Goal: Task Accomplishment & Management: Complete application form

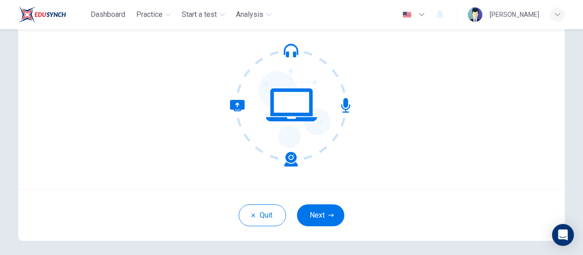
scroll to position [96, 0]
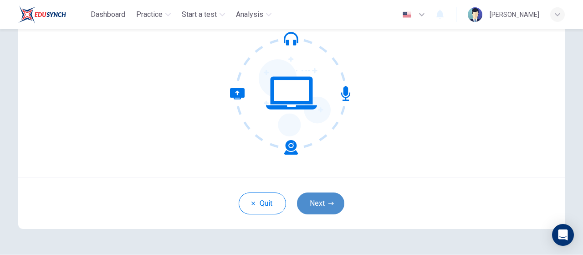
click at [323, 204] on button "Next" at bounding box center [320, 203] width 47 height 22
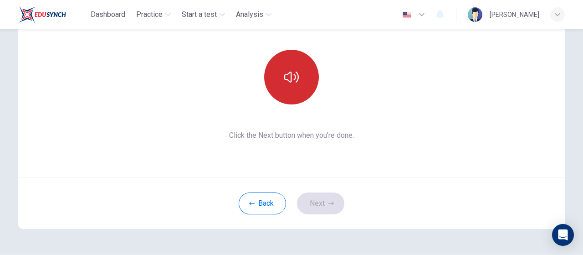
click at [295, 82] on icon "button" at bounding box center [291, 77] width 15 height 15
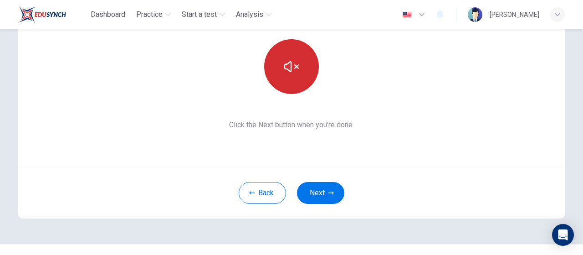
scroll to position [107, 0]
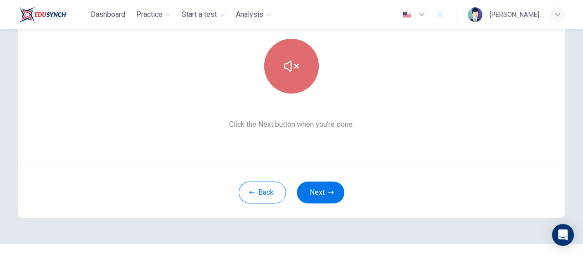
click at [303, 76] on button "button" at bounding box center [291, 66] width 55 height 55
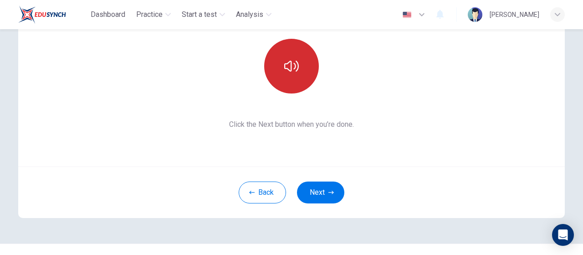
click at [303, 76] on button "button" at bounding box center [291, 66] width 55 height 55
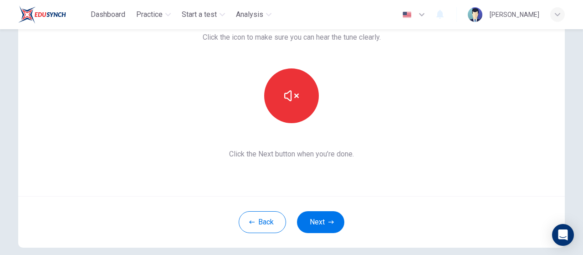
scroll to position [77, 0]
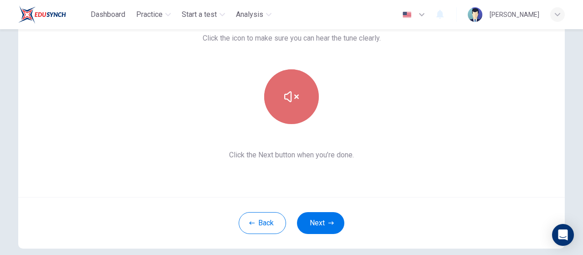
click at [290, 86] on button "button" at bounding box center [291, 96] width 55 height 55
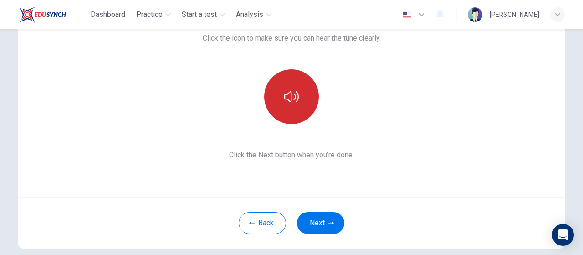
click at [290, 86] on button "button" at bounding box center [291, 96] width 55 height 55
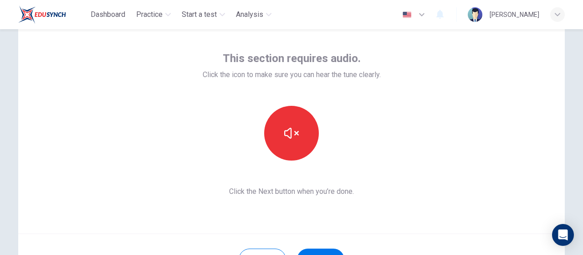
scroll to position [38, 0]
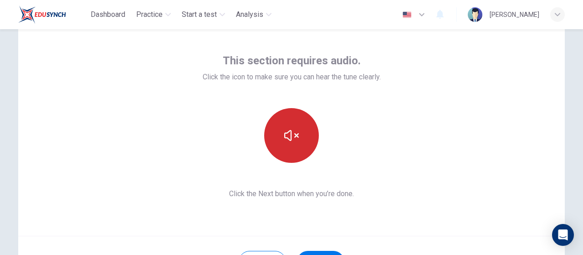
click at [279, 133] on button "button" at bounding box center [291, 135] width 55 height 55
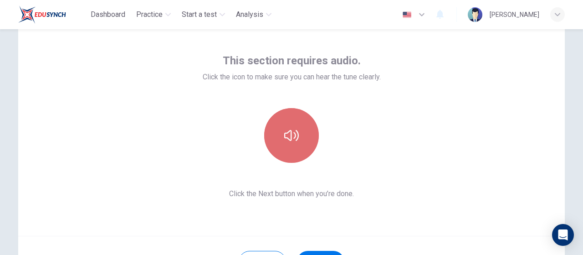
click at [279, 133] on button "button" at bounding box center [291, 135] width 55 height 55
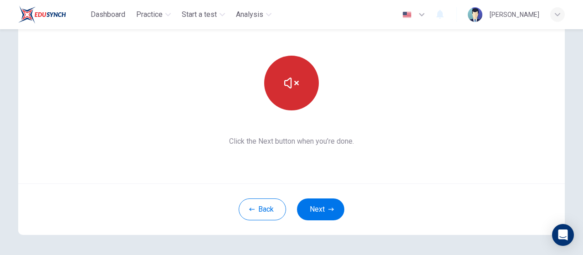
scroll to position [91, 0]
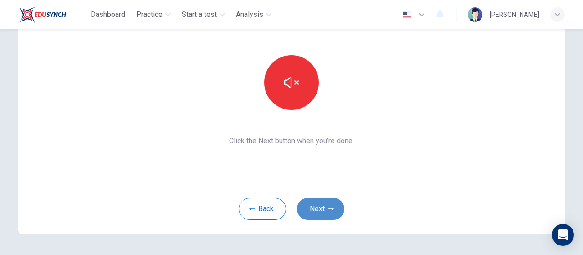
click at [322, 205] on button "Next" at bounding box center [320, 209] width 47 height 22
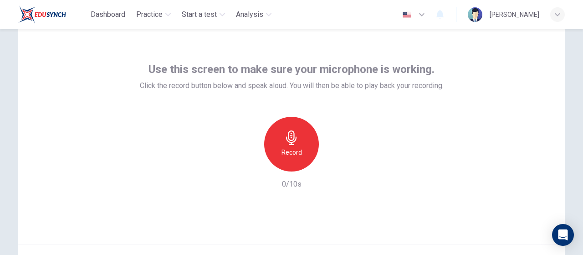
scroll to position [29, 0]
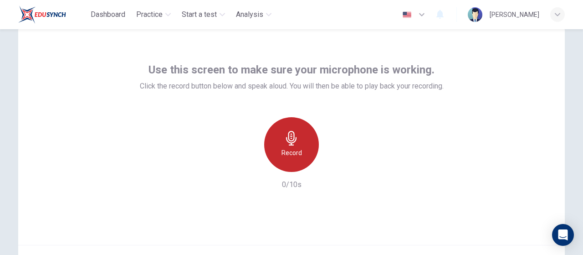
click at [290, 127] on div "Record" at bounding box center [291, 144] width 55 height 55
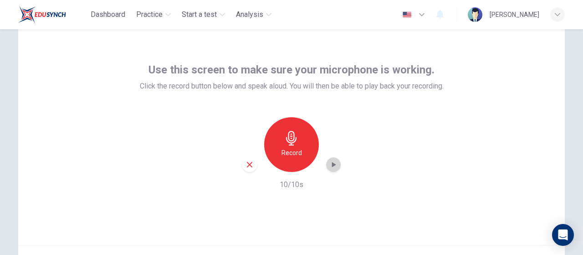
click at [329, 168] on icon "button" at bounding box center [333, 164] width 9 height 9
click at [331, 166] on icon "button" at bounding box center [333, 164] width 9 height 9
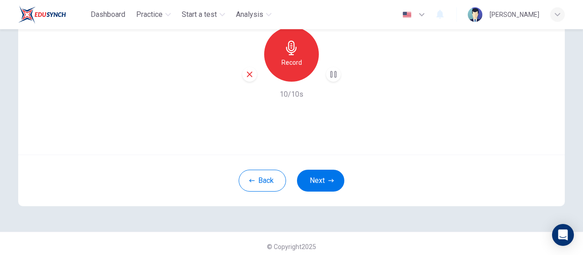
scroll to position [118, 0]
click at [321, 178] on button "Next" at bounding box center [320, 181] width 47 height 22
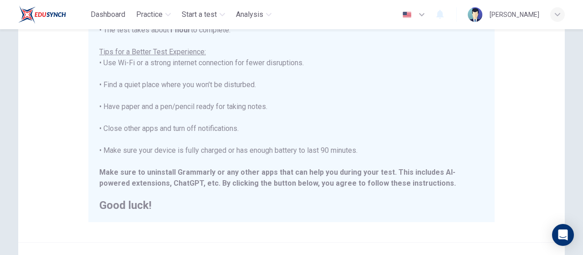
scroll to position [247, 0]
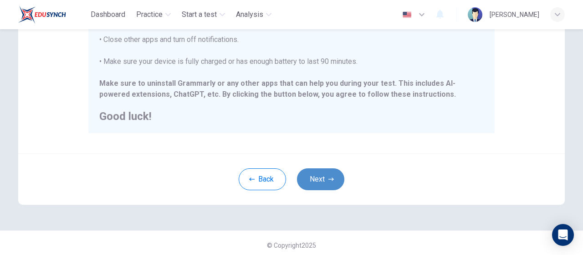
click at [316, 177] on button "Next" at bounding box center [320, 179] width 47 height 22
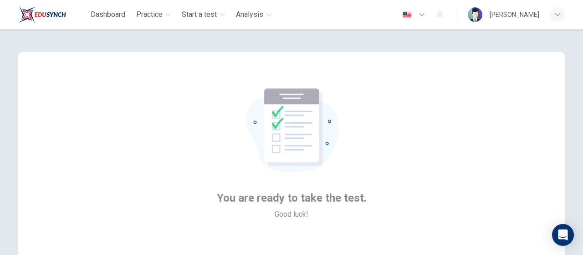
scroll to position [124, 0]
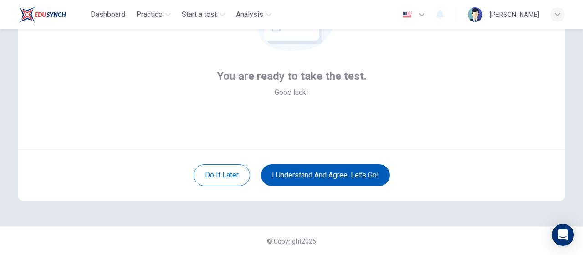
click at [303, 169] on button "I understand and agree. Let’s go!" at bounding box center [325, 175] width 129 height 22
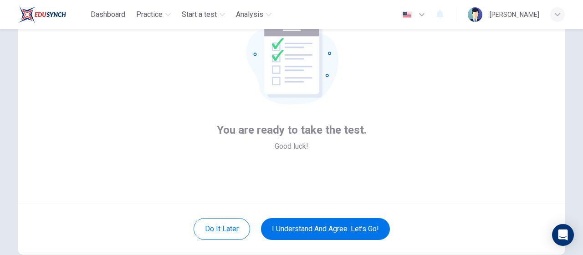
scroll to position [72, 0]
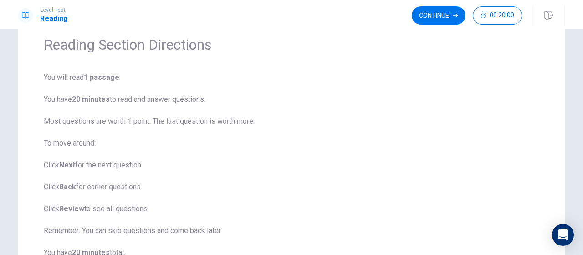
scroll to position [36, 0]
click at [421, 10] on button "Continue" at bounding box center [439, 15] width 54 height 18
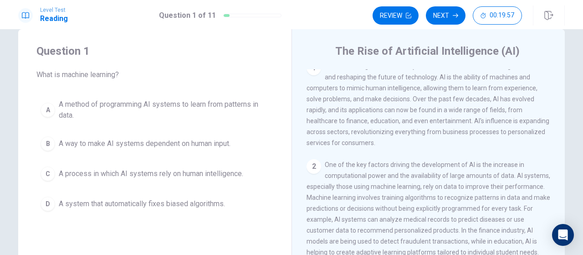
scroll to position [0, 0]
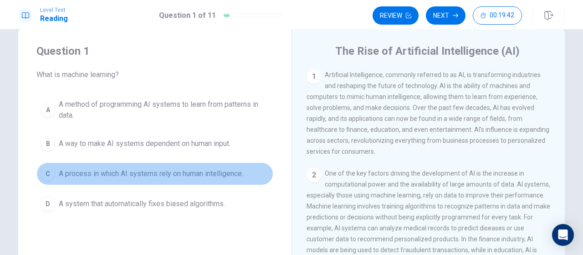
click at [173, 175] on span "A process in which AI systems rely on human intelligence." at bounding box center [151, 173] width 185 height 11
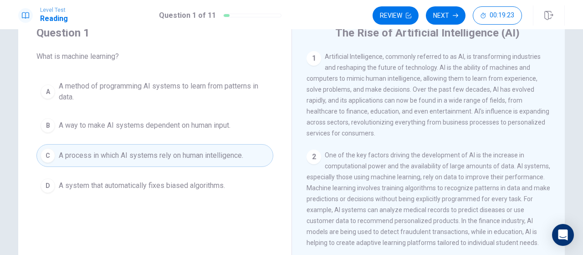
scroll to position [36, 0]
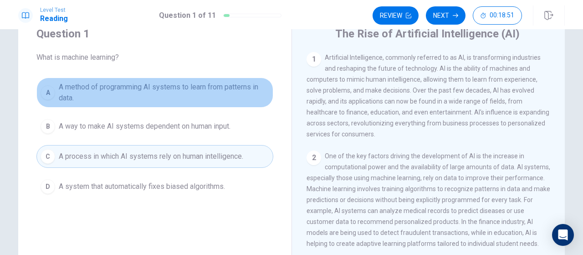
click at [237, 90] on span "A method of programming AI systems to learn from patterns in data." at bounding box center [164, 93] width 211 height 22
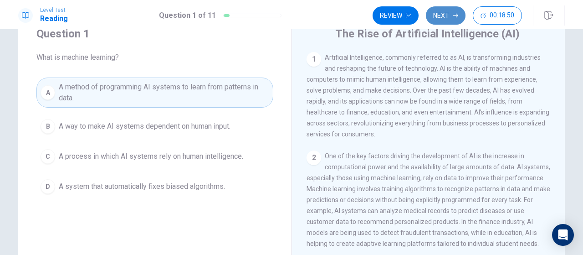
click at [445, 20] on button "Next" at bounding box center [446, 15] width 40 height 18
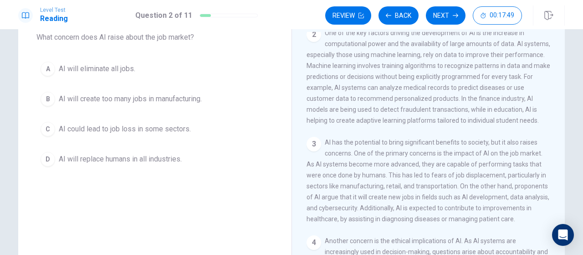
scroll to position [103, 0]
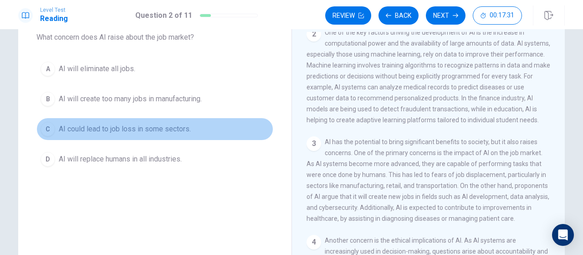
click at [177, 126] on span "AI could lead to job loss in some sectors." at bounding box center [125, 128] width 132 height 11
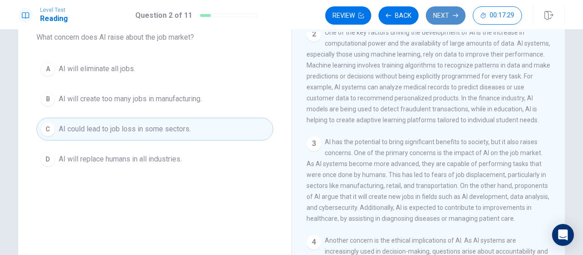
click at [445, 11] on button "Next" at bounding box center [446, 15] width 40 height 18
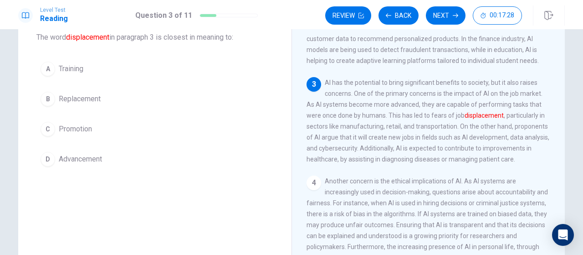
scroll to position [165, 0]
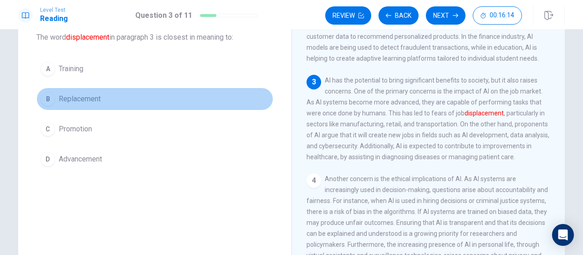
click at [107, 90] on button "B Replacement" at bounding box center [154, 98] width 237 height 23
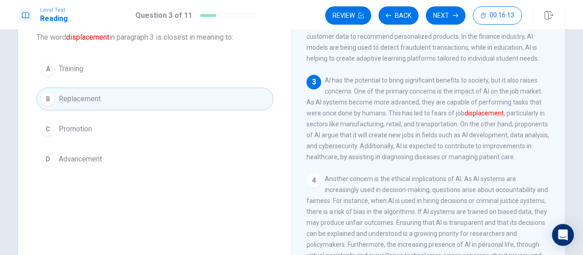
scroll to position [223, 0]
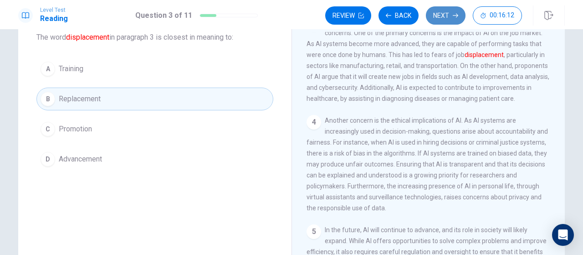
click at [457, 12] on button "Next" at bounding box center [446, 15] width 40 height 18
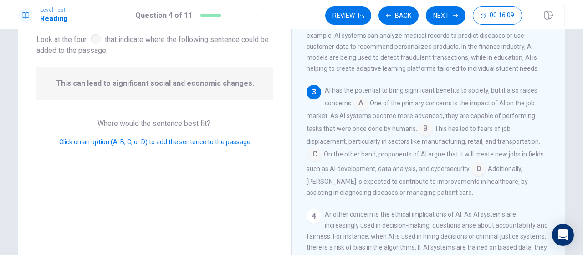
scroll to position [159, 0]
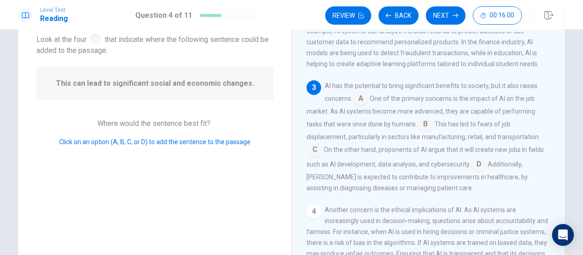
click at [473, 166] on input at bounding box center [479, 165] width 15 height 15
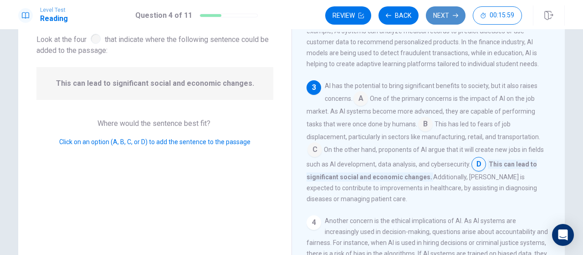
click at [442, 21] on button "Next" at bounding box center [446, 15] width 40 height 18
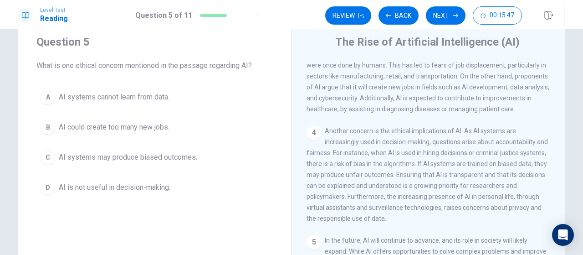
scroll to position [264, 0]
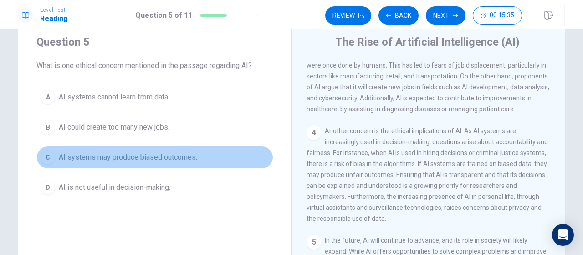
click at [200, 153] on button "C AI systems may produce biased outcomes." at bounding box center [154, 157] width 237 height 23
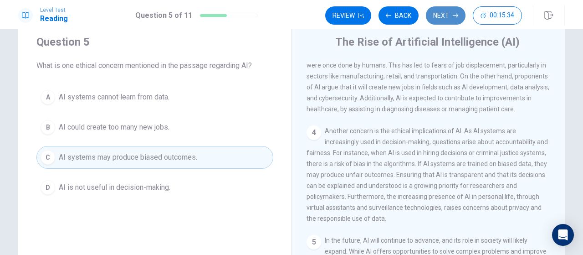
click at [436, 22] on button "Next" at bounding box center [446, 15] width 40 height 18
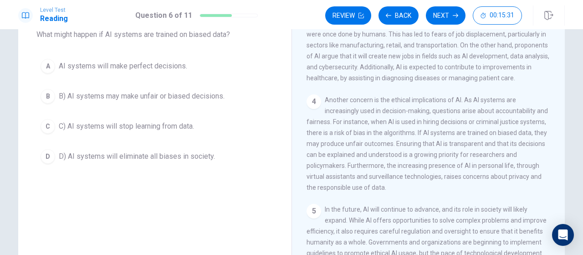
scroll to position [58, 0]
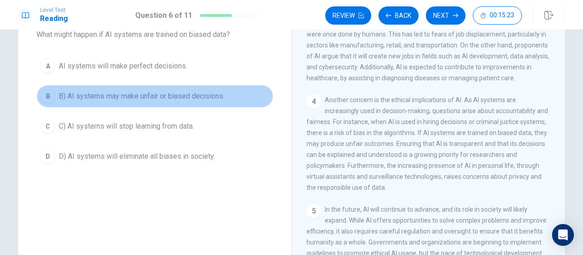
click at [203, 93] on span "B) AI systems may make unfair or biased decisions." at bounding box center [142, 96] width 166 height 11
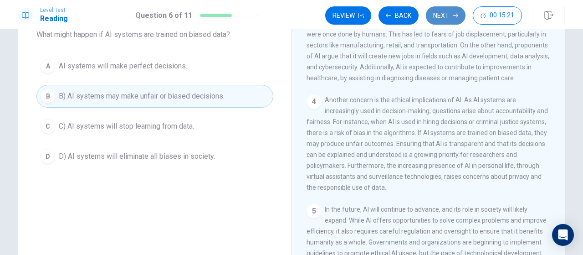
click at [434, 23] on button "Next" at bounding box center [446, 15] width 40 height 18
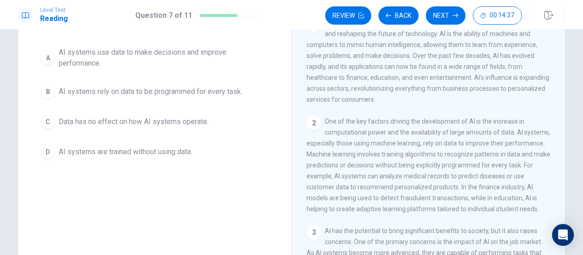
scroll to position [3, 0]
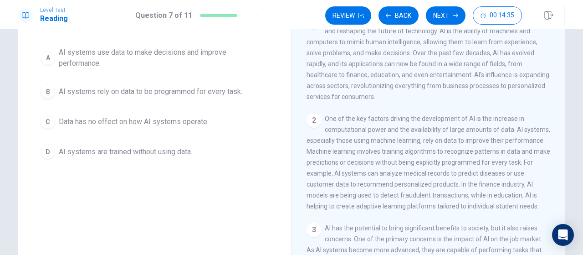
click at [192, 62] on span "AI systems use data to make decisions and improve performance." at bounding box center [164, 58] width 211 height 22
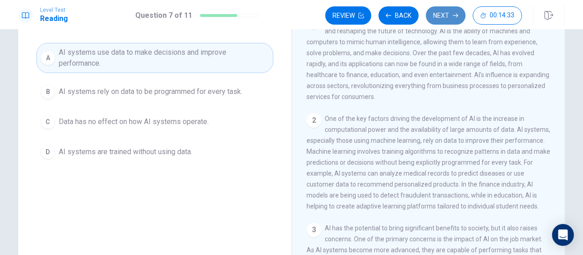
click at [443, 14] on button "Next" at bounding box center [446, 15] width 40 height 18
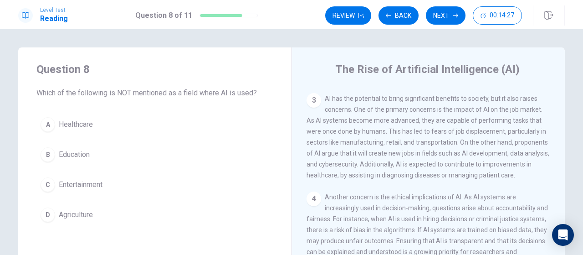
scroll to position [203, 0]
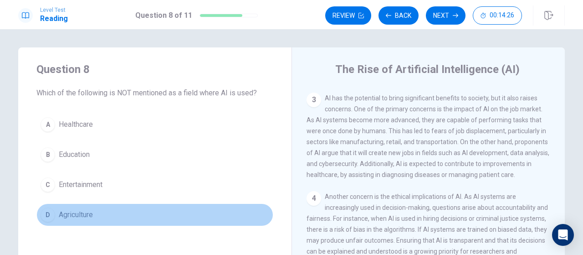
click at [175, 216] on button "D Agriculture" at bounding box center [154, 214] width 237 height 23
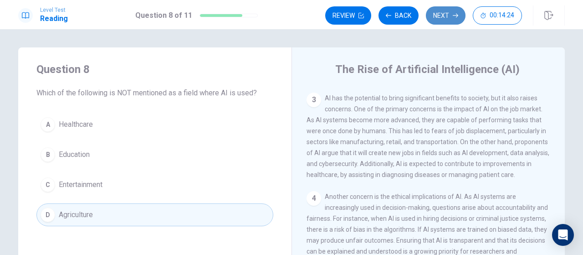
click at [441, 20] on button "Next" at bounding box center [446, 15] width 40 height 18
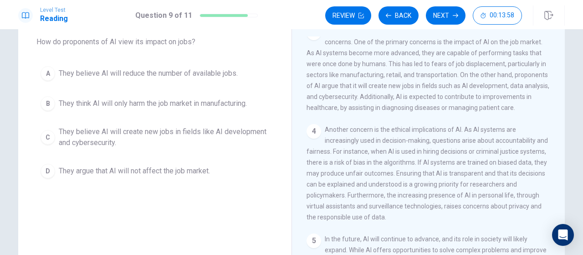
scroll to position [217, 0]
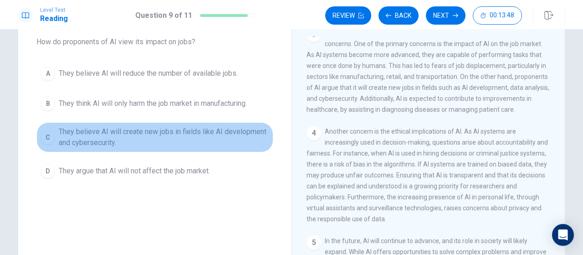
click at [258, 137] on span "They believe AI will create new jobs in fields like AI development and cybersec…" at bounding box center [164, 137] width 211 height 22
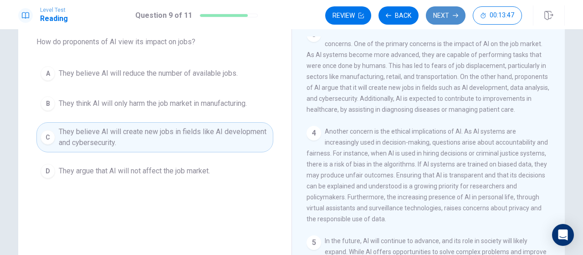
click at [446, 15] on button "Next" at bounding box center [446, 15] width 40 height 18
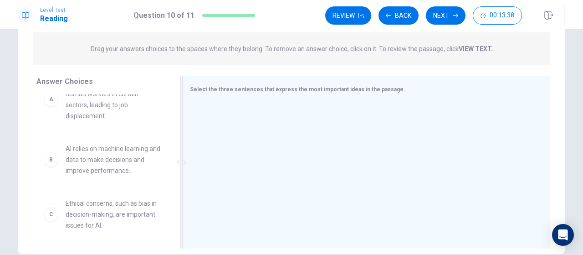
scroll to position [22, 0]
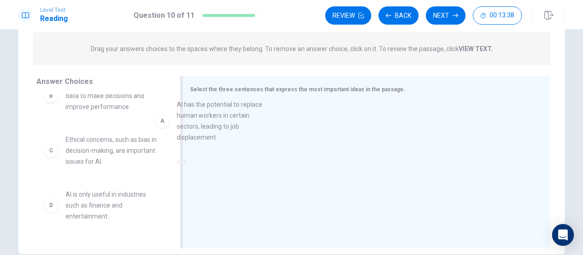
drag, startPoint x: 101, startPoint y: 115, endPoint x: 289, endPoint y: 167, distance: 195.4
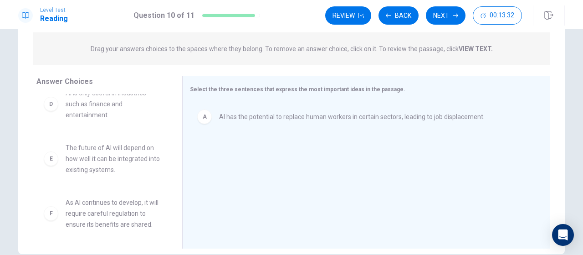
scroll to position [126, 0]
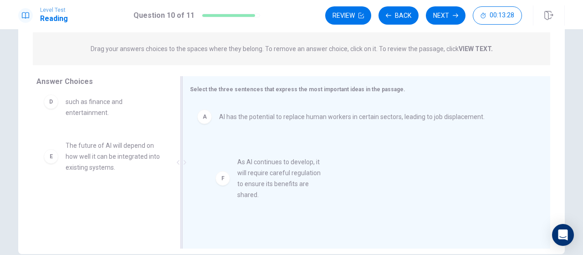
drag, startPoint x: 110, startPoint y: 213, endPoint x: 299, endPoint y: 174, distance: 193.1
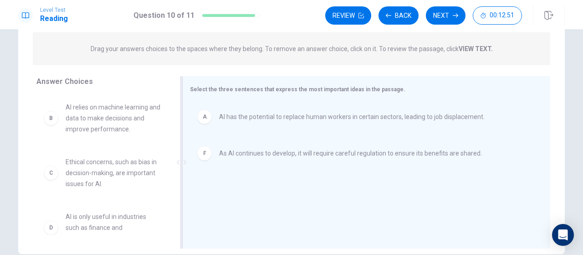
scroll to position [0, 0]
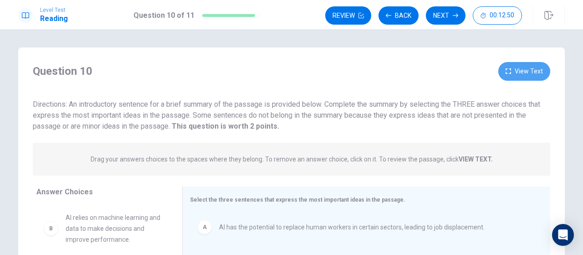
click at [523, 67] on button "View Text" at bounding box center [525, 71] width 52 height 19
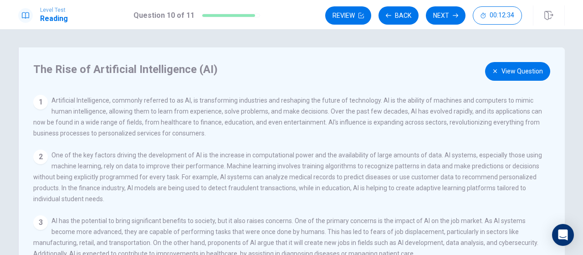
click at [513, 62] on div "The Rise of Artificial Intelligence (AI) View Question 1 Artificial Intelligenc…" at bounding box center [291, 205] width 547 height 317
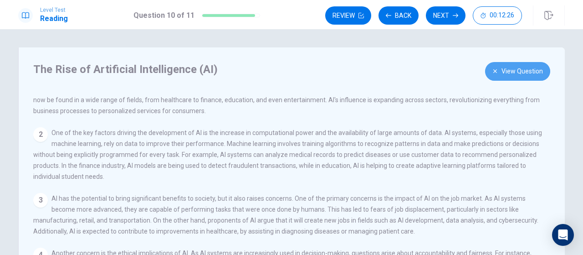
click at [500, 76] on button "View Question" at bounding box center [517, 71] width 65 height 19
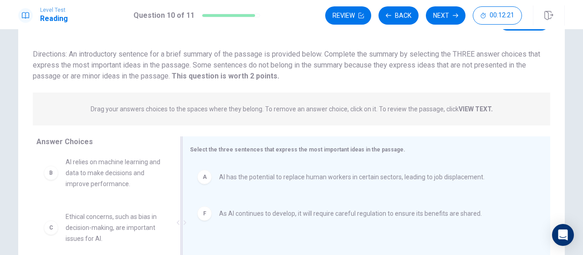
scroll to position [4, 0]
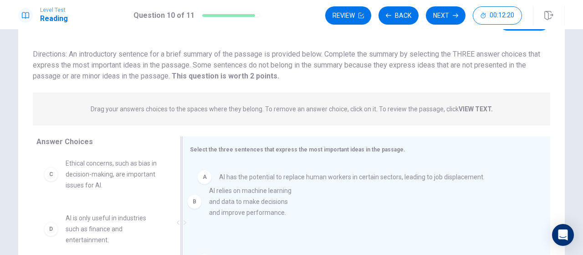
drag, startPoint x: 121, startPoint y: 183, endPoint x: 298, endPoint y: 217, distance: 180.2
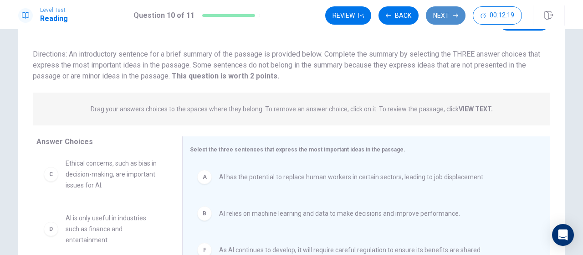
click at [449, 21] on button "Next" at bounding box center [446, 15] width 40 height 18
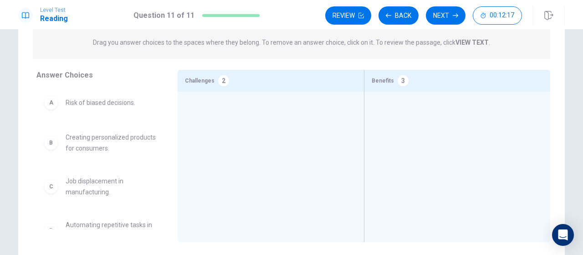
scroll to position [103, 0]
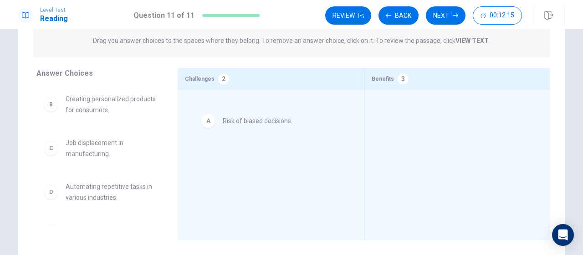
drag, startPoint x: 114, startPoint y: 105, endPoint x: 282, endPoint y: 126, distance: 169.1
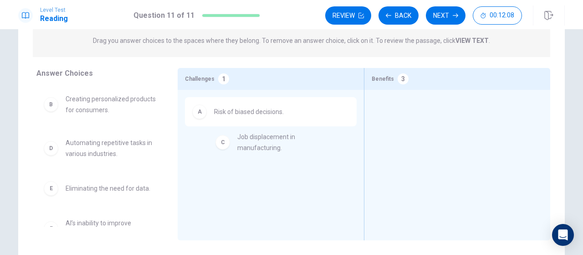
drag, startPoint x: 82, startPoint y: 156, endPoint x: 264, endPoint y: 150, distance: 181.5
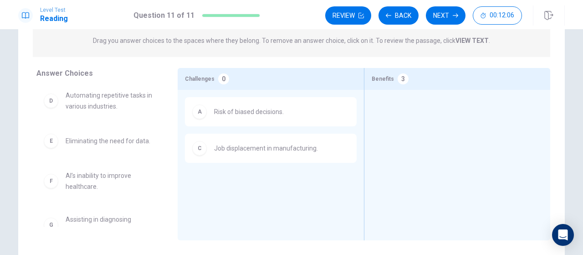
scroll to position [64, 0]
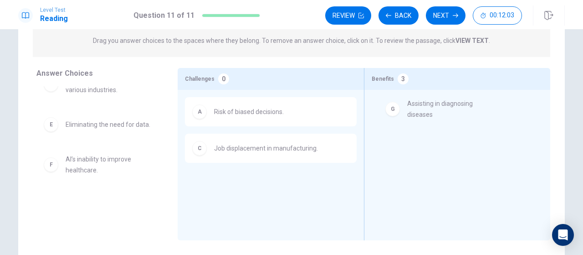
drag, startPoint x: 98, startPoint y: 209, endPoint x: 472, endPoint y: 101, distance: 389.9
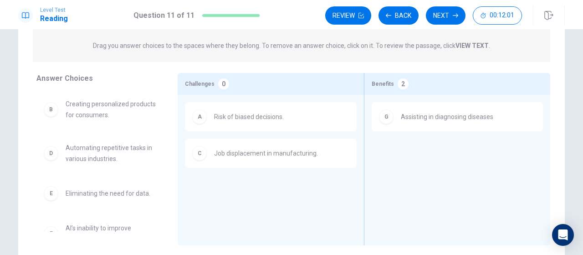
scroll to position [99, 0]
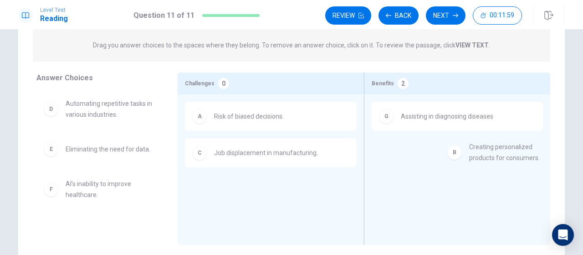
drag, startPoint x: 93, startPoint y: 110, endPoint x: 511, endPoint y: 154, distance: 420.6
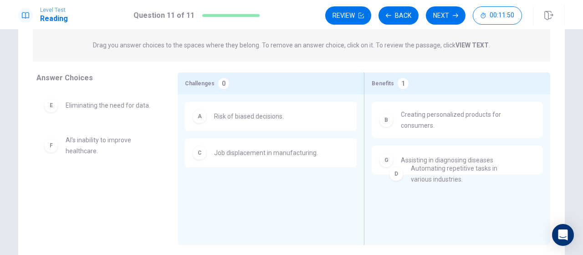
drag, startPoint x: 91, startPoint y: 118, endPoint x: 480, endPoint y: 187, distance: 395.7
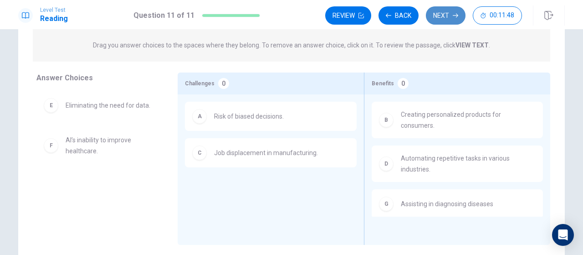
click at [447, 18] on button "Next" at bounding box center [446, 15] width 40 height 18
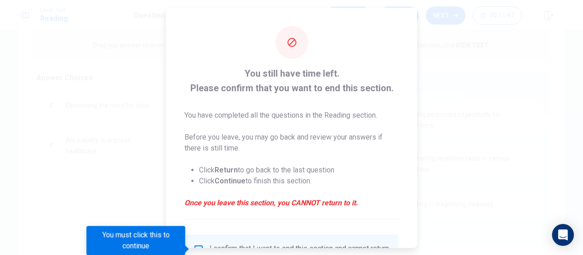
scroll to position [85, 0]
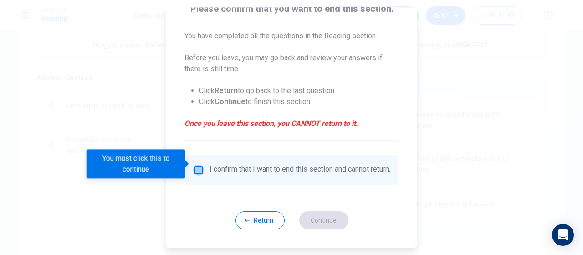
click at [198, 164] on input "You must click this to continue" at bounding box center [198, 169] width 11 height 11
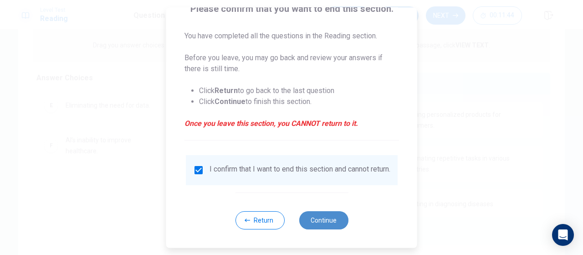
click at [324, 222] on button "Continue" at bounding box center [323, 220] width 49 height 18
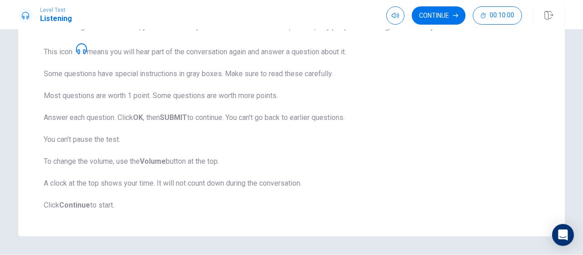
scroll to position [182, 0]
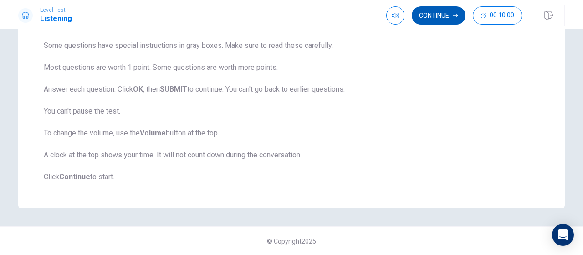
click at [436, 16] on button "Continue" at bounding box center [439, 15] width 54 height 18
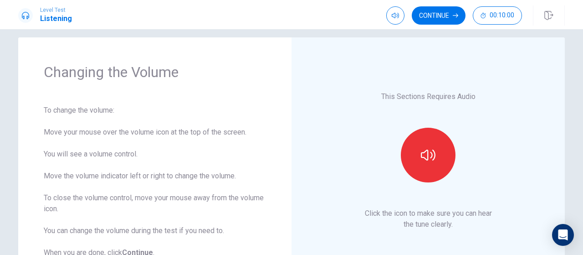
scroll to position [8, 0]
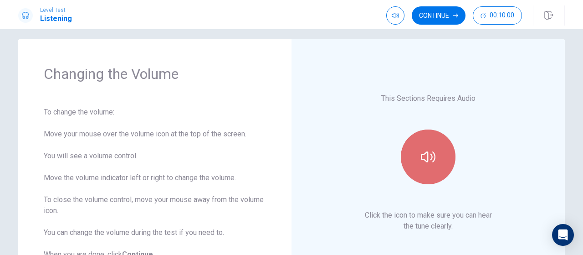
click at [430, 156] on icon "button" at bounding box center [428, 156] width 15 height 11
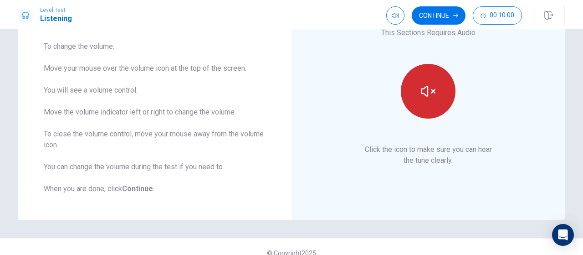
scroll to position [86, 0]
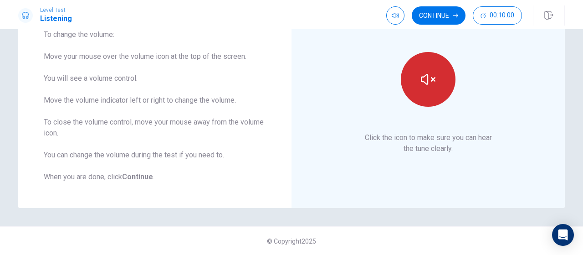
click at [427, 83] on icon "button" at bounding box center [428, 79] width 15 height 15
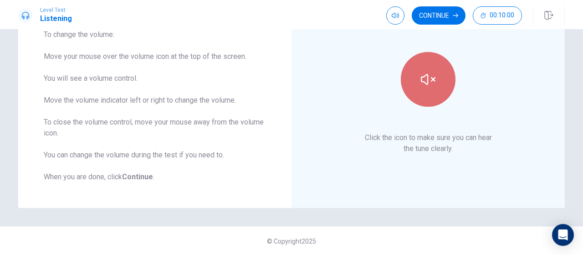
click at [427, 83] on icon "button" at bounding box center [428, 79] width 15 height 15
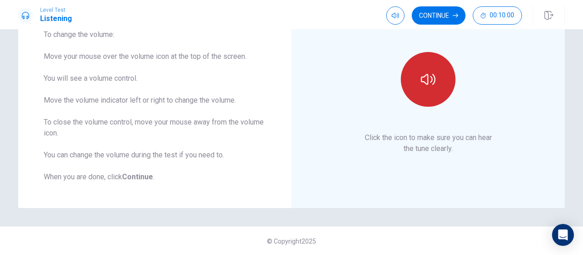
click at [427, 83] on icon "button" at bounding box center [428, 79] width 15 height 15
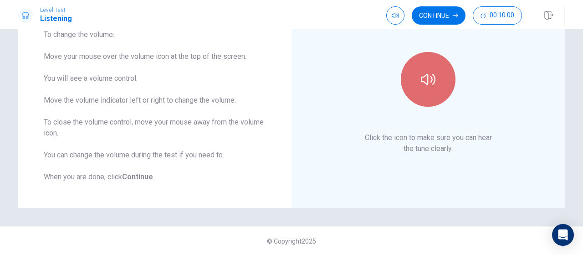
click at [427, 83] on icon "button" at bounding box center [428, 79] width 15 height 15
click at [435, 91] on button "button" at bounding box center [428, 79] width 55 height 55
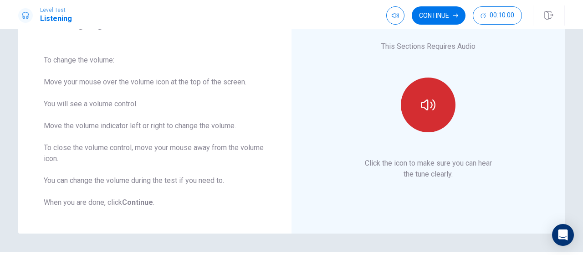
scroll to position [59, 0]
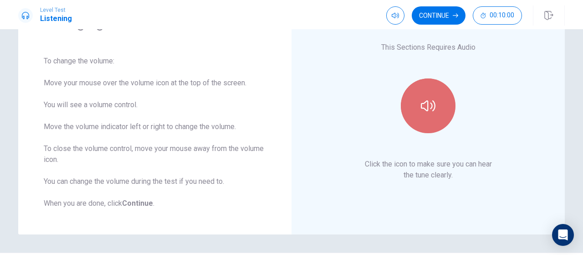
click at [424, 97] on button "button" at bounding box center [428, 105] width 55 height 55
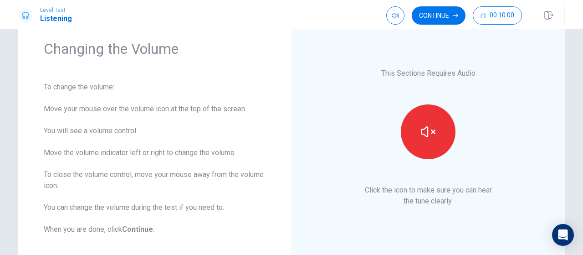
scroll to position [32, 0]
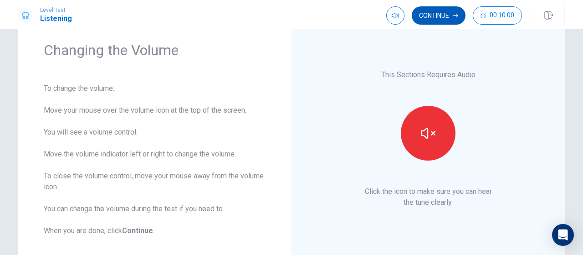
click at [442, 12] on button "Continue" at bounding box center [439, 15] width 54 height 18
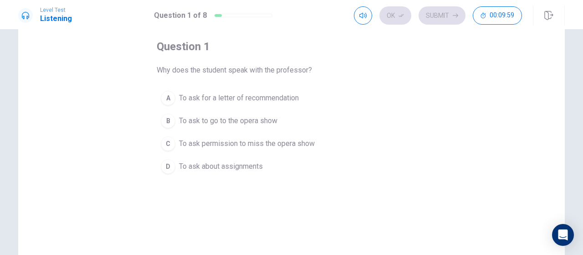
scroll to position [46, 0]
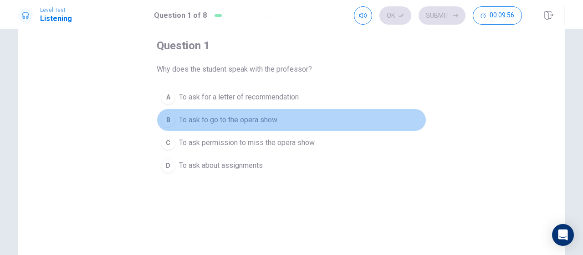
click at [262, 118] on span "To ask to go to the opera show" at bounding box center [228, 119] width 98 height 11
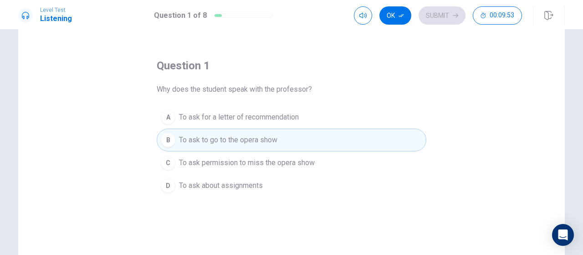
scroll to position [0, 0]
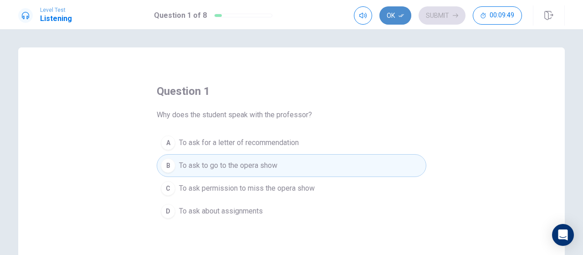
click at [401, 15] on icon "button" at bounding box center [401, 15] width 5 height 5
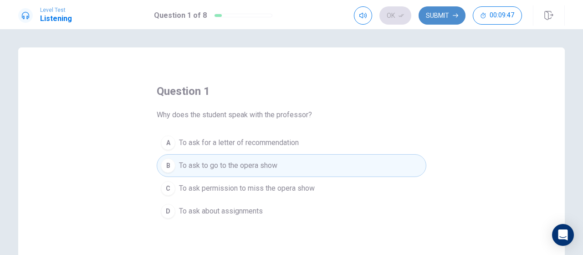
click at [448, 19] on button "Submit" at bounding box center [442, 15] width 47 height 18
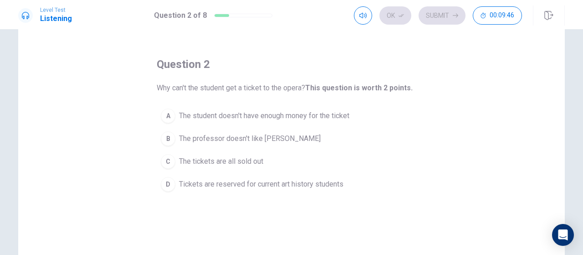
scroll to position [28, 0]
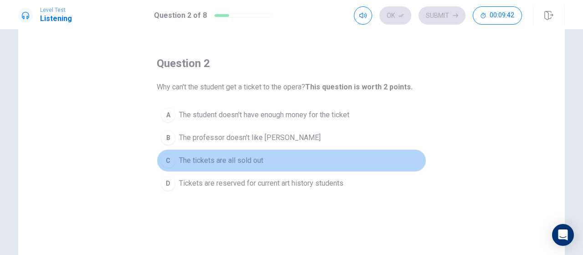
click at [235, 159] on span "The tickets are all sold out" at bounding box center [221, 160] width 84 height 11
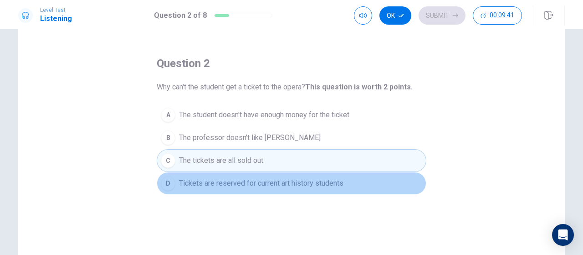
click at [251, 181] on span "Tickets are reserved for current art history students" at bounding box center [261, 183] width 164 height 11
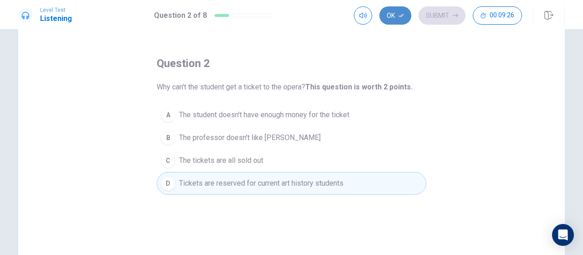
click at [402, 19] on button "Ok" at bounding box center [396, 15] width 32 height 18
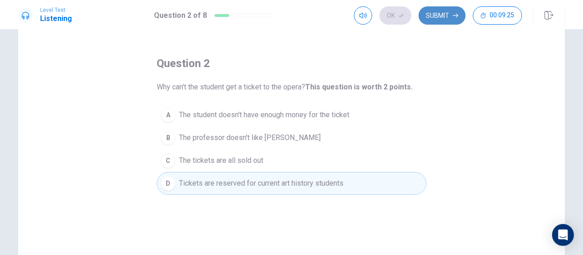
click at [429, 17] on button "Submit" at bounding box center [442, 15] width 47 height 18
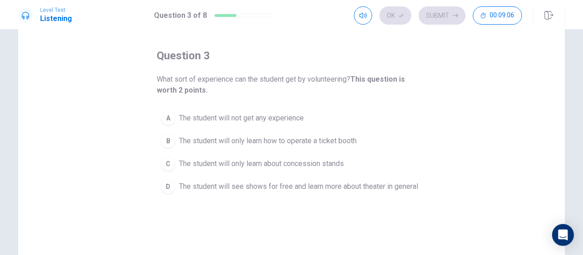
scroll to position [35, 0]
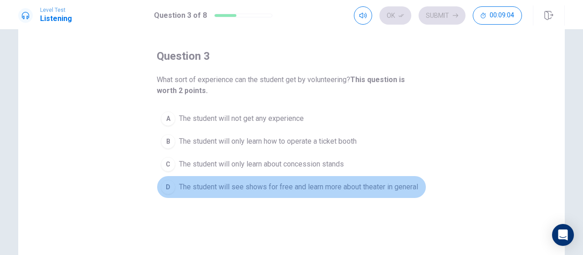
click at [375, 176] on button "D The student will see shows for free and learn more about theater in general" at bounding box center [292, 186] width 270 height 23
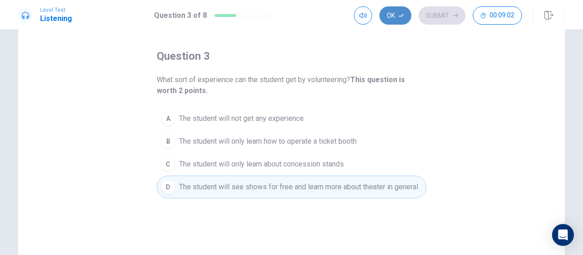
click at [399, 17] on icon "button" at bounding box center [401, 15] width 5 height 5
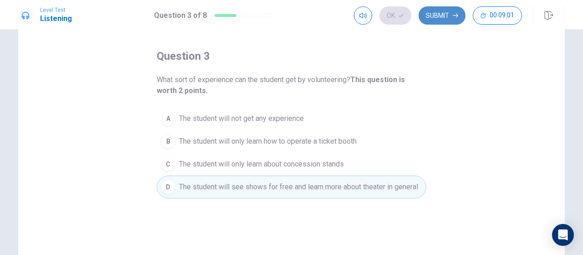
click at [436, 22] on button "Submit" at bounding box center [442, 15] width 47 height 18
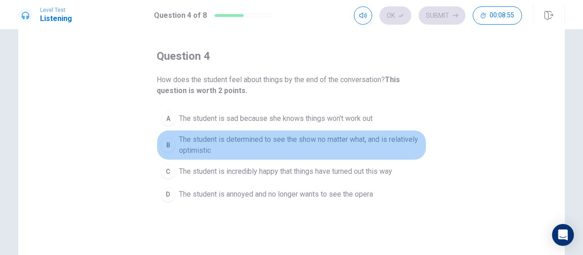
click at [406, 143] on span "The student is determined to see the show no matter what, and is relatively opt…" at bounding box center [300, 145] width 243 height 22
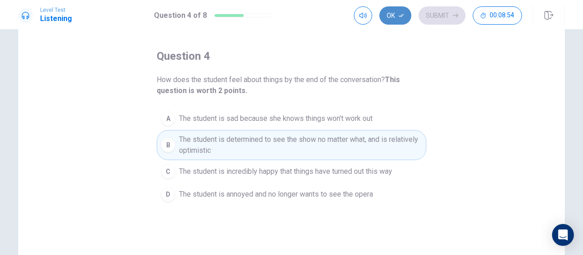
click at [406, 18] on button "Ok" at bounding box center [396, 15] width 32 height 18
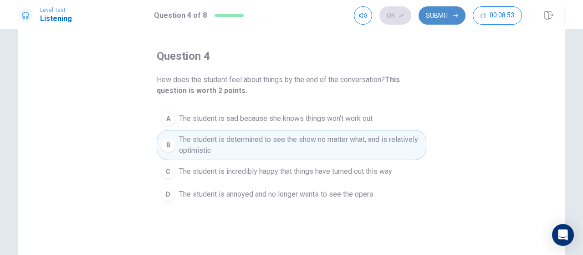
click at [429, 16] on button "Submit" at bounding box center [442, 15] width 47 height 18
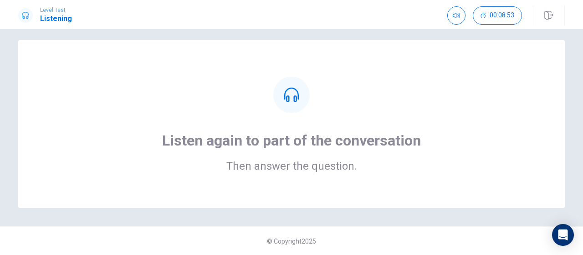
scroll to position [0, 0]
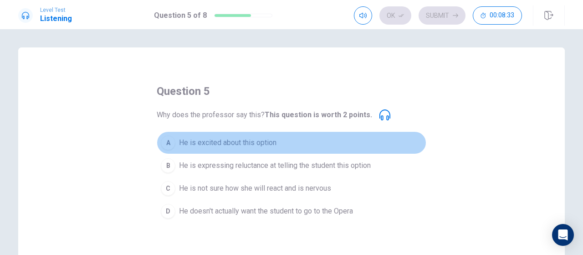
click at [299, 141] on button "A He is excited about this option" at bounding box center [292, 142] width 270 height 23
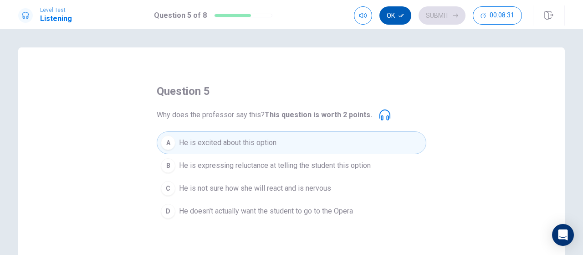
click at [399, 16] on button "Ok" at bounding box center [396, 15] width 32 height 18
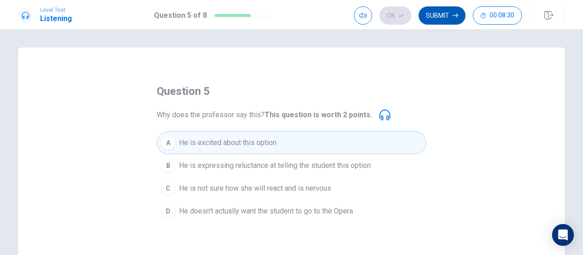
click at [431, 17] on button "Submit" at bounding box center [442, 15] width 47 height 18
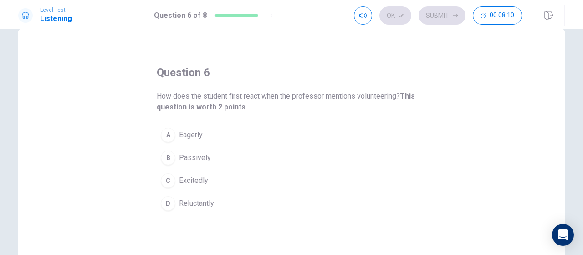
scroll to position [19, 0]
click at [196, 205] on span "Reluctantly" at bounding box center [196, 202] width 35 height 11
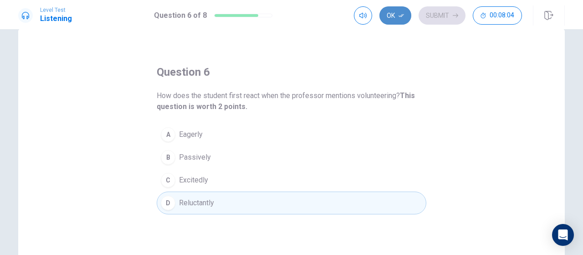
click at [393, 15] on button "Ok" at bounding box center [396, 15] width 32 height 18
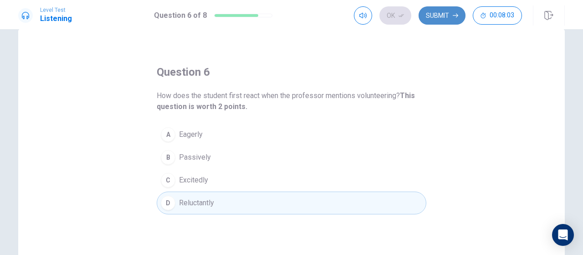
click at [441, 15] on button "Submit" at bounding box center [442, 15] width 47 height 18
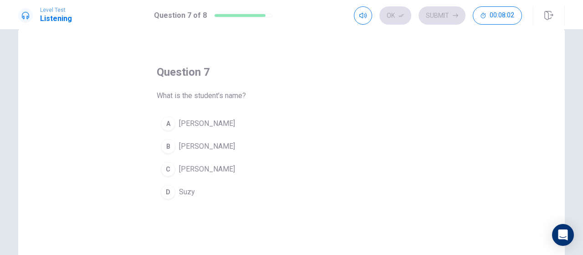
click at [194, 142] on span "[PERSON_NAME]" at bounding box center [207, 146] width 56 height 11
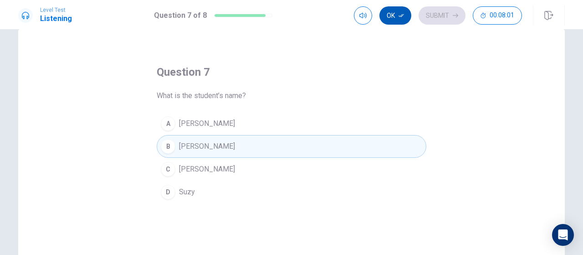
click at [401, 17] on icon "button" at bounding box center [401, 15] width 5 height 5
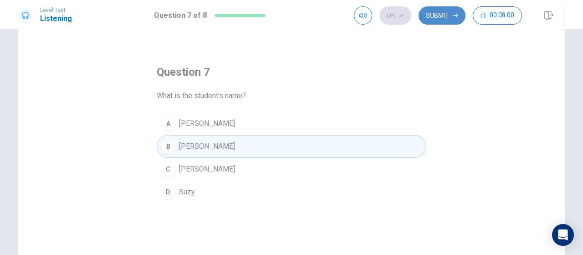
click at [448, 15] on button "Submit" at bounding box center [442, 15] width 47 height 18
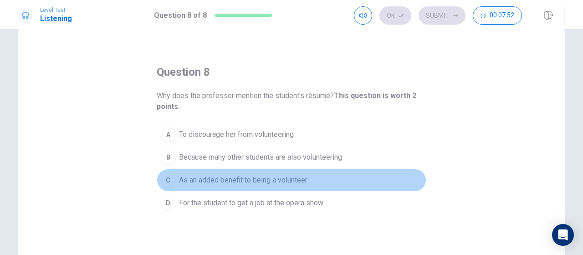
click at [287, 180] on span "As an added benefit to being a volunteer" at bounding box center [243, 180] width 128 height 11
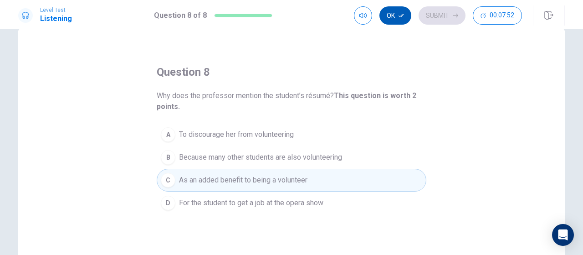
click at [398, 17] on button "Ok" at bounding box center [396, 15] width 32 height 18
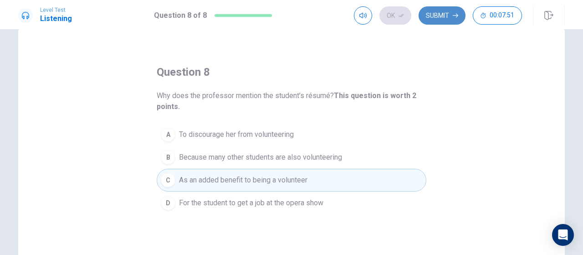
click at [428, 18] on button "Submit" at bounding box center [442, 15] width 47 height 18
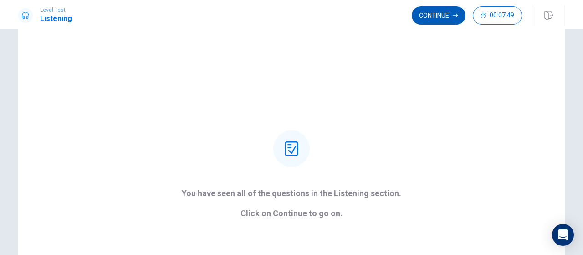
click at [430, 16] on button "Continue" at bounding box center [439, 15] width 54 height 18
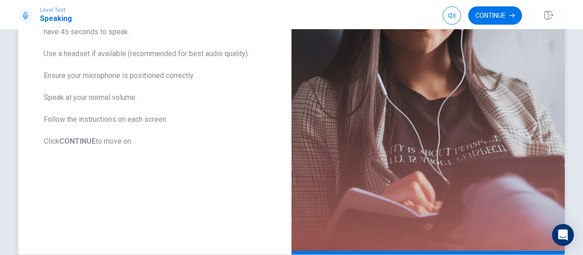
scroll to position [187, 0]
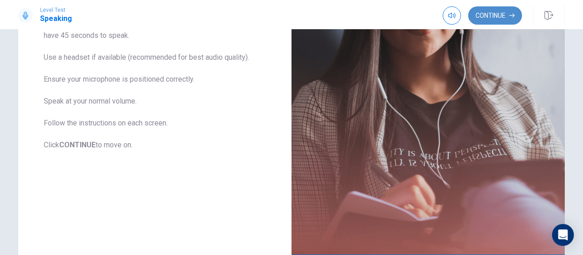
click at [493, 15] on button "Continue" at bounding box center [495, 15] width 54 height 18
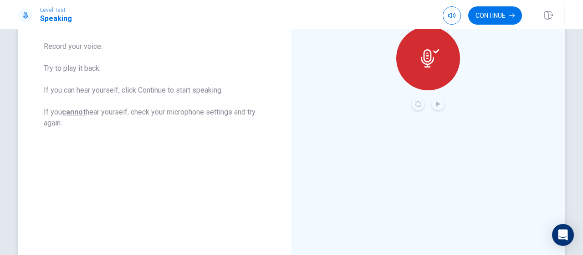
scroll to position [128, 0]
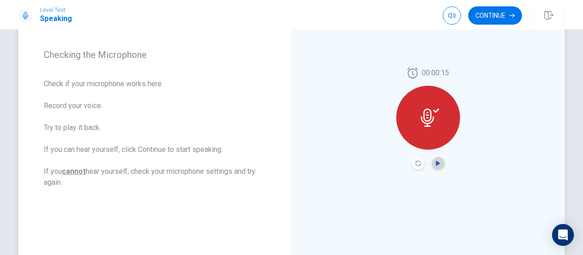
click at [436, 165] on icon "Play Audio" at bounding box center [438, 162] width 5 height 5
click at [488, 17] on button "Continue" at bounding box center [495, 15] width 54 height 18
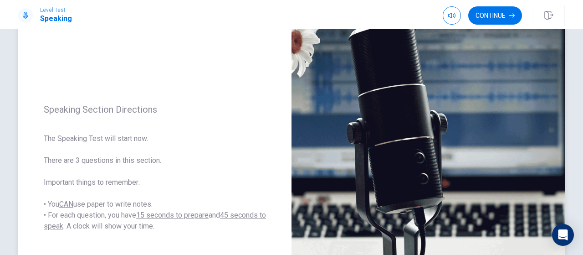
scroll to position [75, 0]
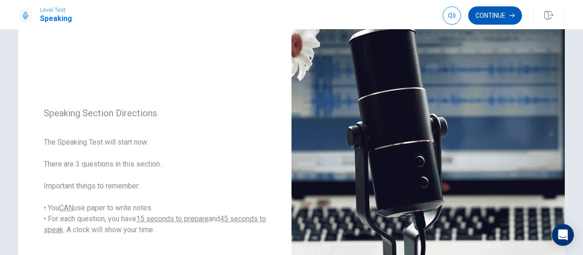
click at [494, 14] on button "Continue" at bounding box center [495, 15] width 54 height 18
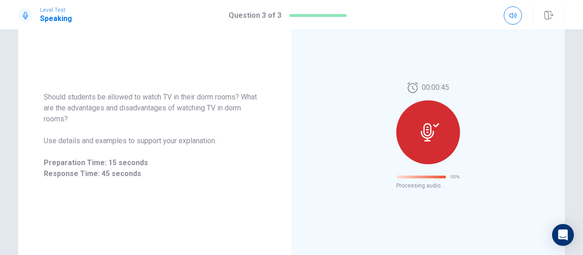
scroll to position [77, 0]
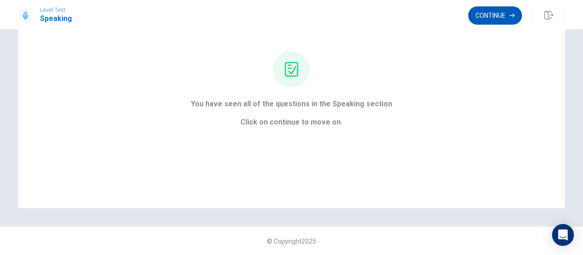
click at [484, 11] on button "Continue" at bounding box center [495, 15] width 54 height 18
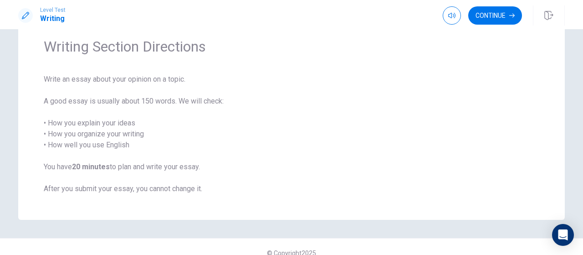
scroll to position [40, 0]
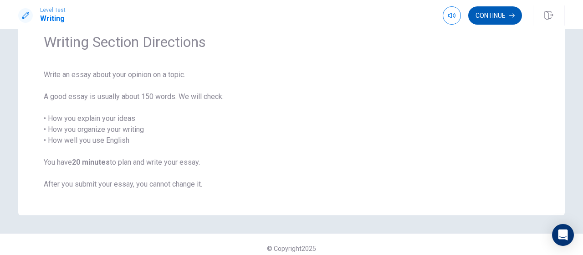
click at [506, 12] on button "Continue" at bounding box center [495, 15] width 54 height 18
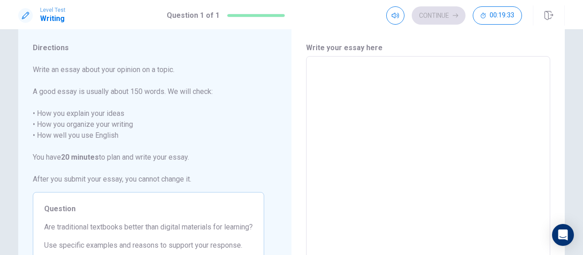
scroll to position [0, 0]
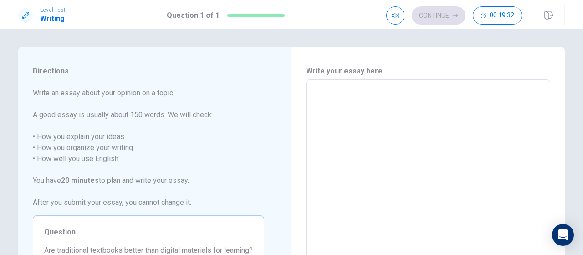
click at [360, 103] on textarea at bounding box center [428, 205] width 231 height 237
type textarea "E"
type textarea "x"
type textarea "Ed"
type textarea "x"
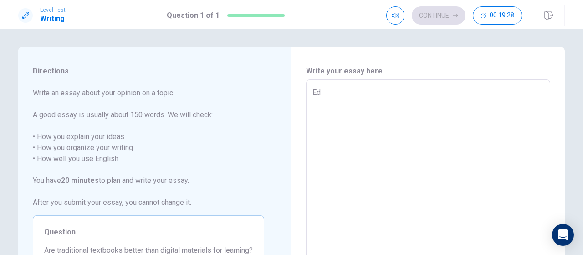
type textarea "Edu"
type textarea "x"
type textarea "Educ"
type textarea "x"
type textarea "Educt"
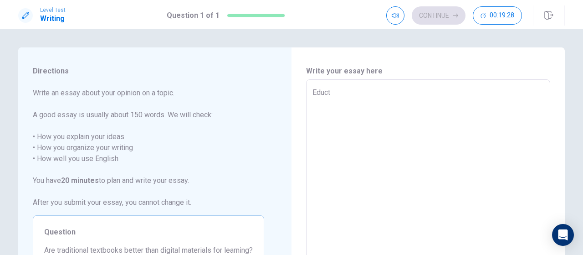
type textarea "x"
type textarea "Educta"
type textarea "x"
type textarea "Eductai"
type textarea "x"
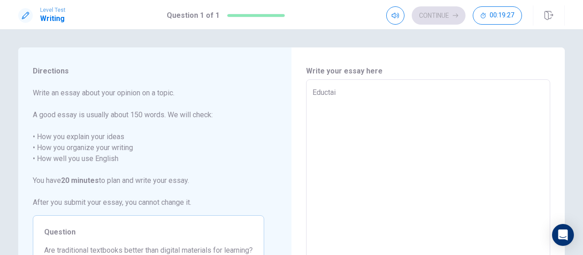
type textarea "Eductaio"
type textarea "x"
type textarea "Eductai"
type textarea "x"
type textarea "Educta"
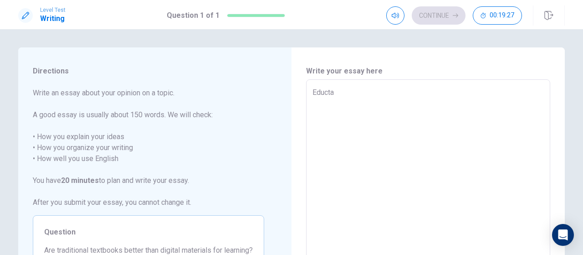
type textarea "x"
type textarea "Educt"
type textarea "x"
type textarea "Educ"
type textarea "x"
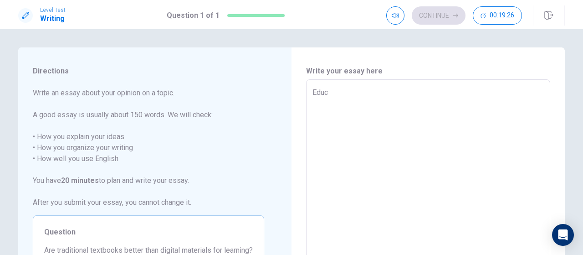
type textarea "Educa"
type textarea "x"
type textarea "Educat"
type textarea "x"
type textarea "Educati"
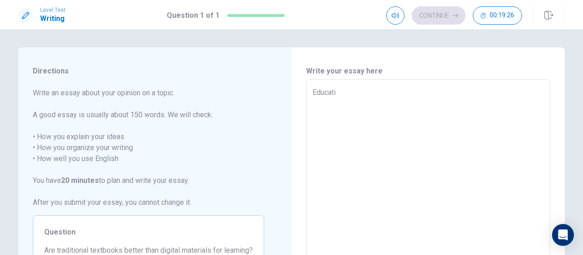
type textarea "x"
type textarea "Educatio"
type textarea "x"
type textarea "Education"
type textarea "x"
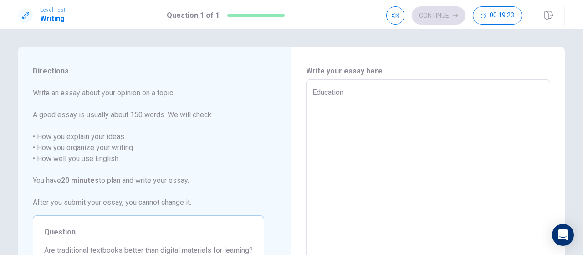
type textarea "Educatio"
type textarea "x"
type textarea "Educati"
type textarea "x"
type textarea "Educa"
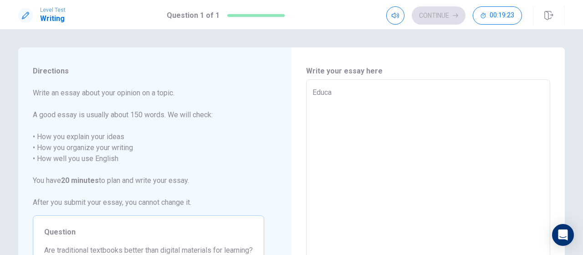
type textarea "x"
type textarea "Educ"
type textarea "x"
type textarea "Edu"
type textarea "x"
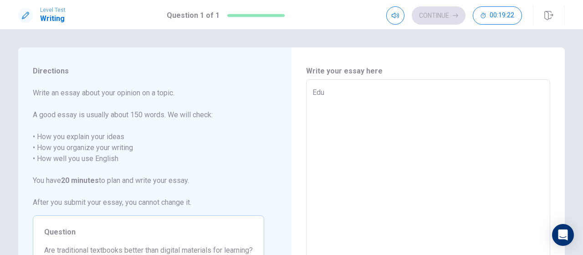
type textarea "Ed"
type textarea "x"
type textarea "E"
type textarea "x"
type textarea "I"
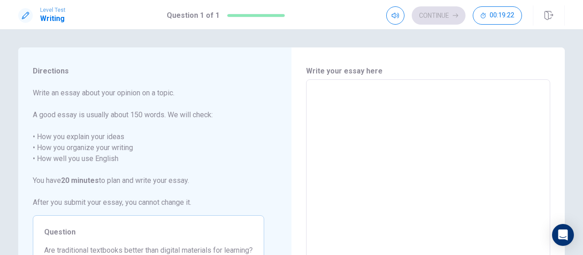
type textarea "x"
type textarea "In"
type textarea "x"
type textarea "In"
type textarea "x"
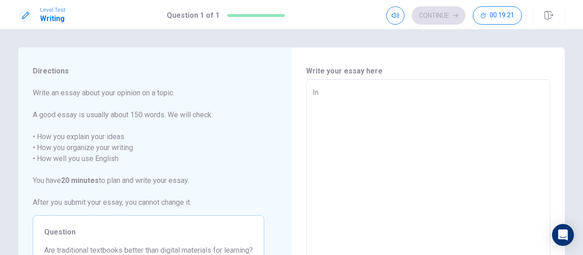
type textarea "In t"
type textarea "x"
type textarea "In to"
type textarea "x"
type textarea "In [PERSON_NAME]"
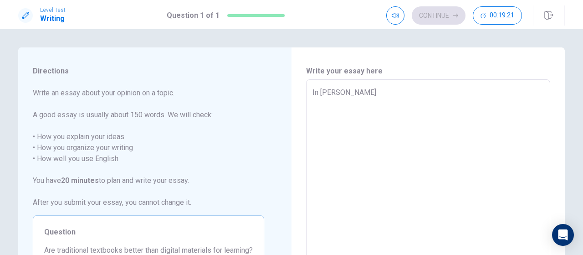
type textarea "x"
type textarea "In toda"
type textarea "x"
type textarea "In [DATE]"
type textarea "x"
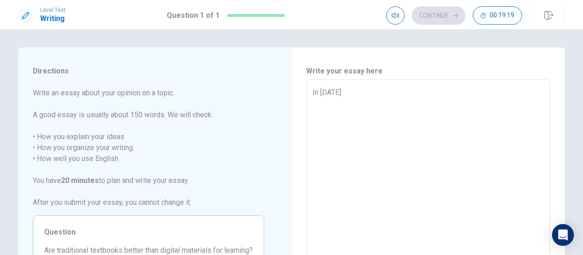
type textarea "In [DATE]'"
type textarea "x"
type textarea "In [DATE]"
type textarea "x"
type textarea "In [DATE]"
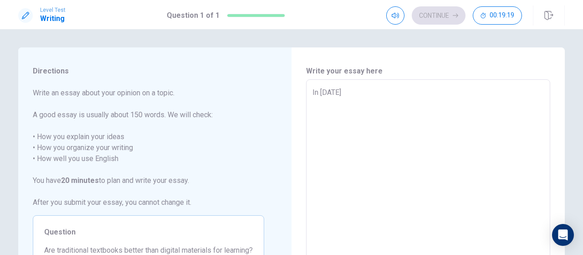
type textarea "x"
type textarea "In [DATE] e"
type textarea "x"
type textarea "In [DATE] ed"
type textarea "x"
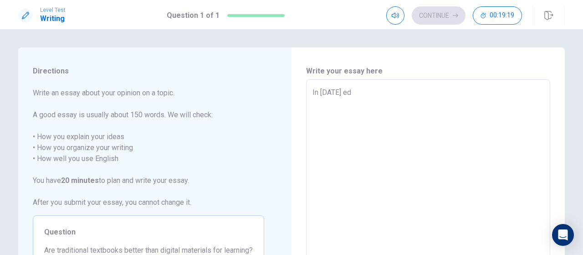
type textarea "In [DATE] edu"
type textarea "x"
type textarea "In [DATE] educ"
type textarea "x"
type textarea "In [DATE] educa"
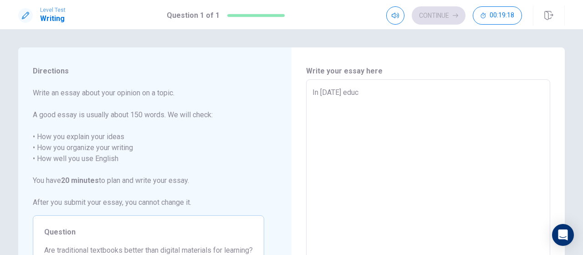
type textarea "x"
type textarea "In [DATE] educat"
type textarea "x"
type textarea "In [DATE] educati"
type textarea "x"
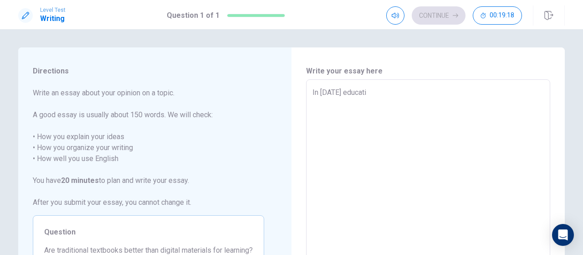
type textarea "In [DATE] educatio"
type textarea "x"
type textarea "In [DATE] education"
type textarea "x"
type textarea "In [DATE] education"
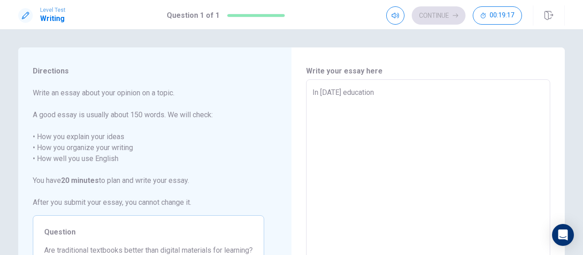
type textarea "x"
type textarea "In [DATE] education s"
type textarea "x"
type textarea "In [DATE] education sy"
type textarea "x"
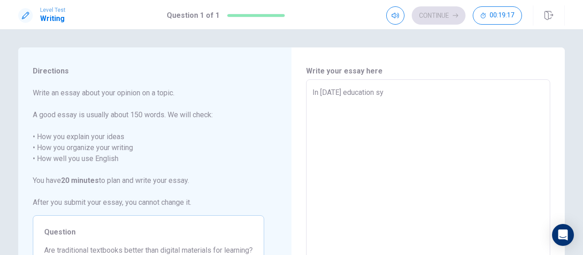
type textarea "In [DATE] education sys"
type textarea "x"
type textarea "In [DATE] education syst"
type textarea "x"
type textarea "In [DATE] education syste"
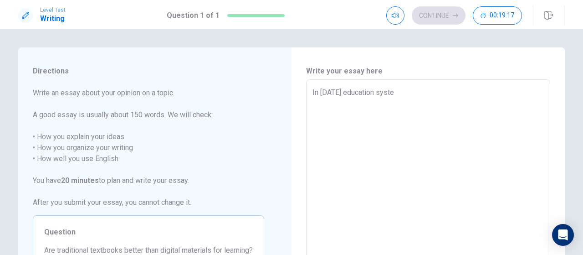
type textarea "x"
type textarea "In [DATE] education system"
type textarea "x"
type textarea "In [DATE] education system,"
type textarea "x"
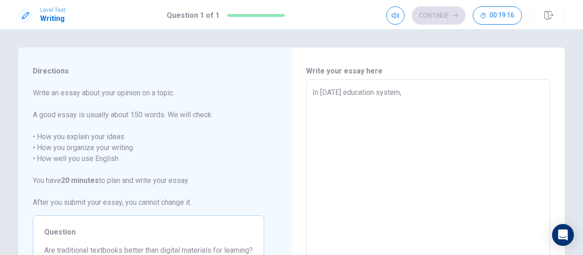
type textarea "In [DATE] education system,"
type textarea "x"
type textarea "In [DATE] education system, t"
type textarea "x"
type textarea "In [DATE] education system, th"
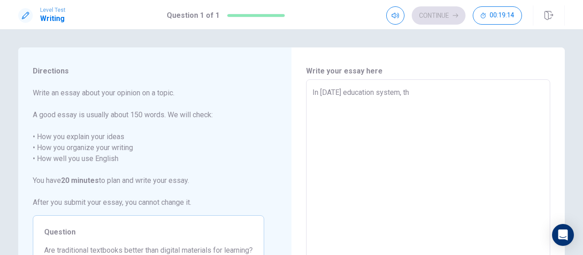
type textarea "x"
type textarea "In [DATE] education system, the"
type textarea "x"
type textarea "In [DATE] education system, the"
type textarea "x"
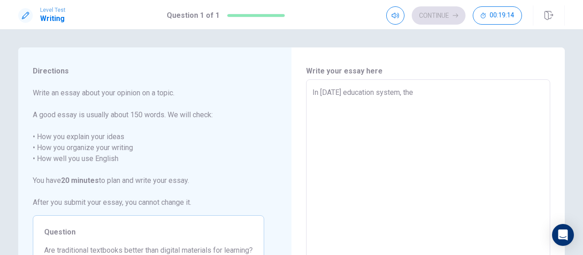
type textarea "In [DATE] education system, the d"
type textarea "x"
type textarea "In [DATE] education system, the de"
type textarea "x"
type textarea "In [DATE] education system, the deb"
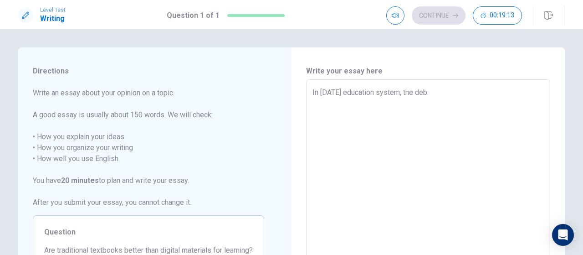
type textarea "x"
type textarea "In [DATE] education system, the deba"
type textarea "x"
type textarea "In [DATE] education system, the debat"
type textarea "x"
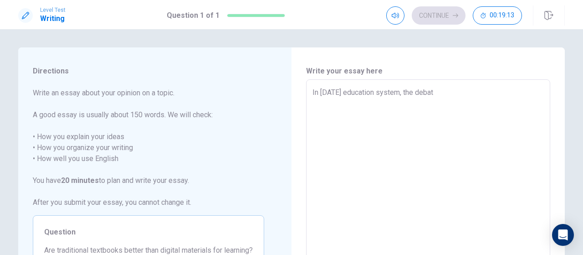
type textarea "In [DATE] education system, the debate"
type textarea "x"
type textarea "In [DATE] education system, the debate"
type textarea "x"
type textarea "In [DATE] education system, the debate b"
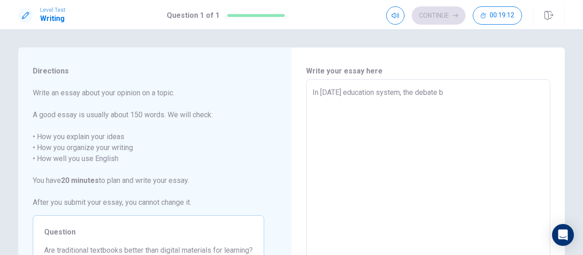
type textarea "x"
type textarea "In [DATE] education system, the debate be"
type textarea "x"
type textarea "In [DATE] education system, the debate bet"
type textarea "x"
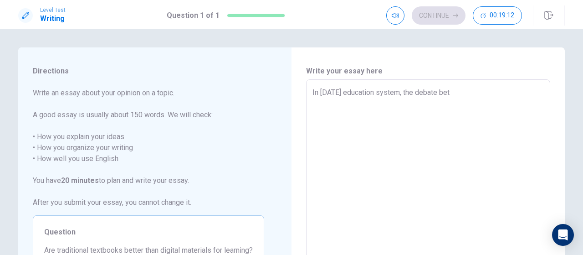
type textarea "In [DATE] education system, the debate betw"
type textarea "x"
type textarea "In [DATE] education system, the debate betwe"
type textarea "x"
type textarea "In [DATE] education system, the debate betwee"
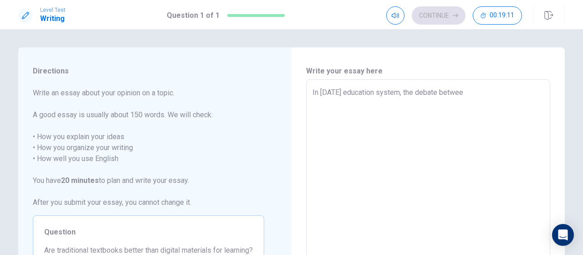
type textarea "x"
type textarea "In [DATE] education system, the debate between"
type textarea "x"
type textarea "In [DATE] education system, the debate between"
type textarea "x"
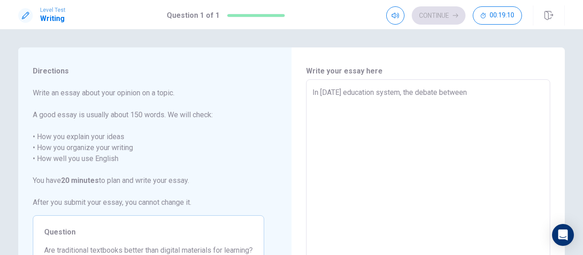
type textarea "In [DATE] education system, the debate between t"
type textarea "x"
type textarea "In [DATE] education system, the debate between th"
type textarea "x"
type textarea "In [DATE] education system, the debate between the"
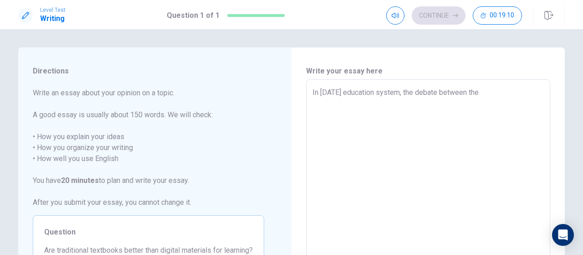
type textarea "x"
type textarea "In [DATE] education system, the debate between the"
type textarea "x"
type textarea "In [DATE] education system, the debate between the u"
type textarea "x"
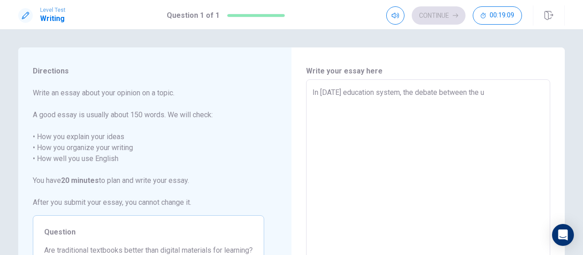
type textarea "In [DATE] education system, the debate between the [GEOGRAPHIC_DATA]"
type textarea "x"
type textarea "In [DATE] education system, the debate between the use"
type textarea "x"
type textarea "In [DATE] education system, the debate between the use"
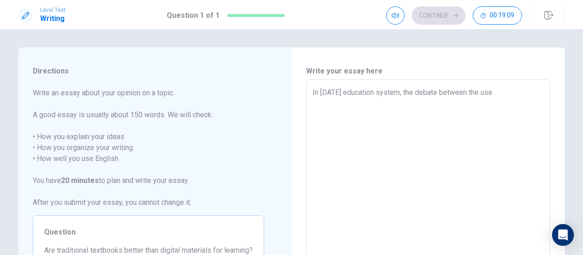
type textarea "x"
type textarea "In [DATE] education system, the debate between the use o"
type textarea "x"
type textarea "In [DATE] education system, the debate between the use of"
type textarea "x"
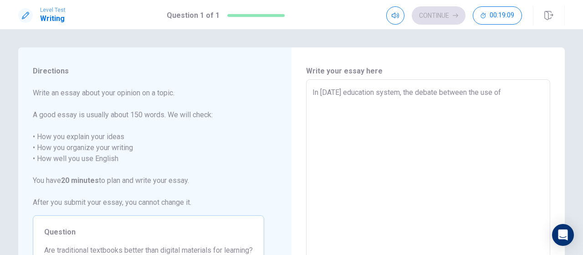
type textarea "In [DATE] education system, the debate between the use of"
type textarea "x"
type textarea "In [DATE] education system, the debate between the use of t"
type textarea "x"
type textarea "In [DATE] education system, the debate between the use of tr"
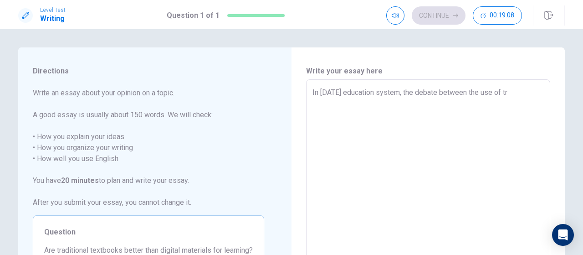
type textarea "x"
type textarea "In [DATE] education system, the debate between the use of tra"
type textarea "x"
type textarea "In [DATE] education system, the debate between the use of trad"
type textarea "x"
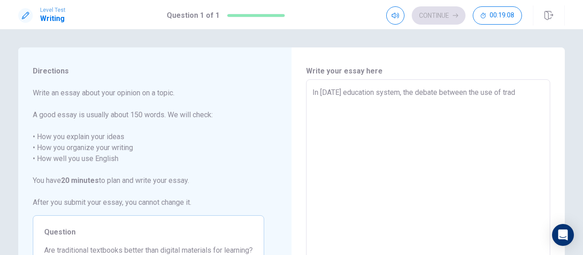
type textarea "In [DATE] education system, the debate between the use of tradi"
type textarea "x"
type textarea "In [DATE] education system, the debate between the use of tradit"
type textarea "x"
type textarea "In [DATE] education system, the debate between the use of traditi"
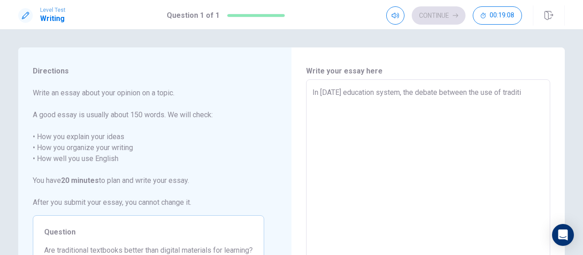
type textarea "x"
type textarea "In [DATE] education system, the debate between the use of traditio"
type textarea "x"
type textarea "In [DATE] education system, the debate between the use of tradition"
type textarea "x"
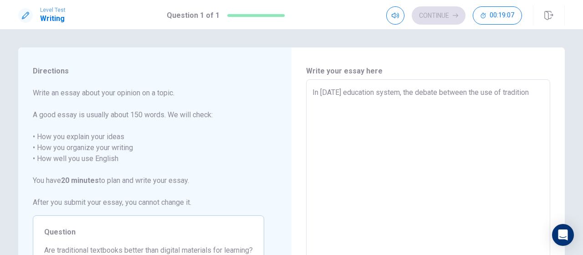
type textarea "In [DATE] education system, the debate between the use of traditiona"
type textarea "x"
type textarea "In [DATE] education system, the debate between the use of traditional"
type textarea "x"
type textarea "In [DATE] education system, the debate between the use of traditional"
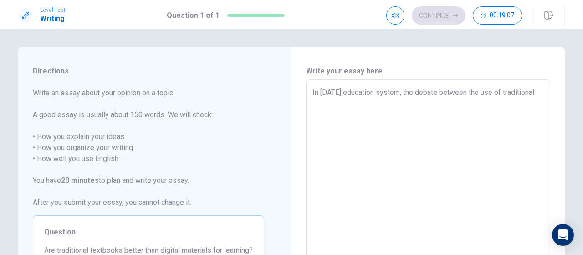
type textarea "x"
type textarea "In [DATE] education system, the debate between the use of traditional t"
type textarea "x"
type textarea "In [DATE] education system, the debate between the use of traditional te"
type textarea "x"
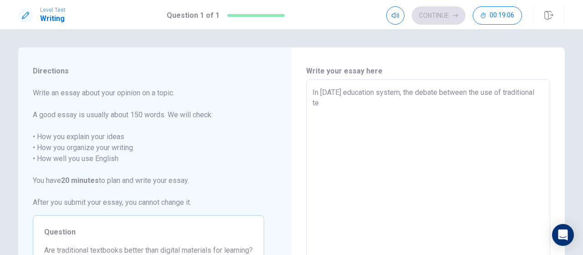
type textarea "In [DATE] education system, the debate between the use of traditional tex"
type textarea "x"
type textarea "In [DATE] education system, the debate between the use of traditional text"
type textarea "x"
type textarea "In [DATE] education system, the debate between the use of traditional textb"
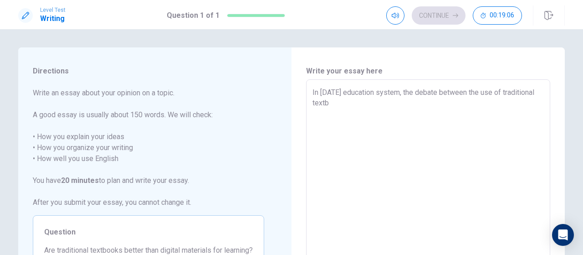
type textarea "x"
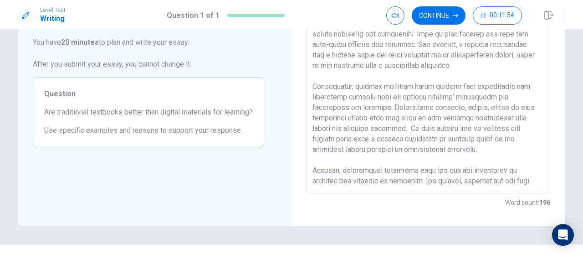
scroll to position [24, 0]
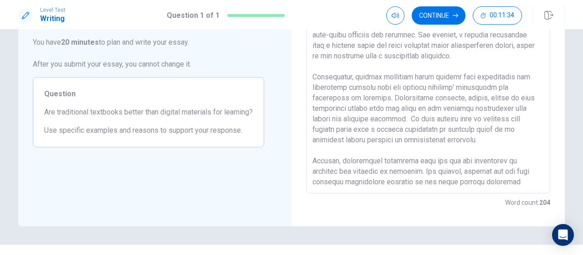
click at [468, 179] on textarea at bounding box center [428, 67] width 231 height 237
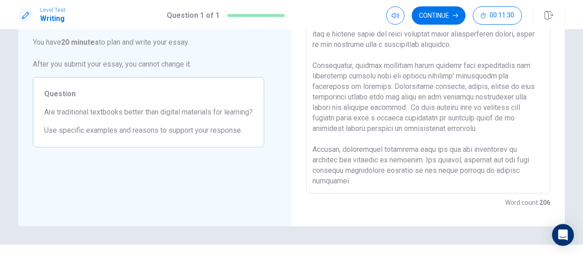
click at [421, 183] on textarea at bounding box center [428, 67] width 231 height 237
click at [511, 159] on textarea at bounding box center [428, 67] width 231 height 237
click at [519, 158] on textarea at bounding box center [428, 67] width 231 height 237
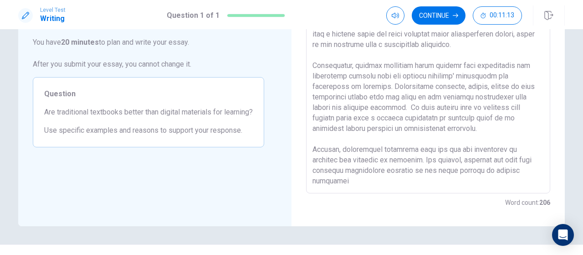
scroll to position [157, 0]
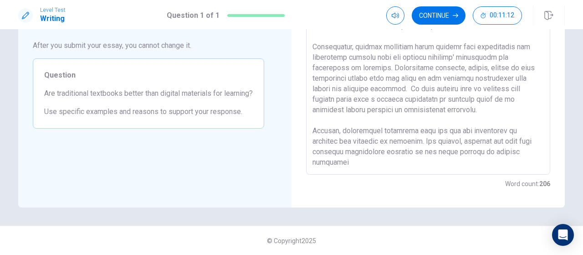
click at [402, 165] on textarea at bounding box center [428, 48] width 231 height 237
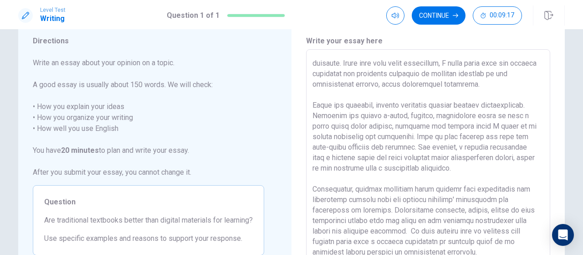
scroll to position [0, 0]
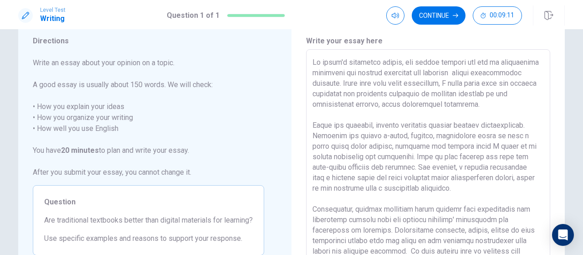
click at [493, 84] on textarea at bounding box center [428, 175] width 231 height 237
click at [499, 106] on textarea at bounding box center [428, 175] width 231 height 237
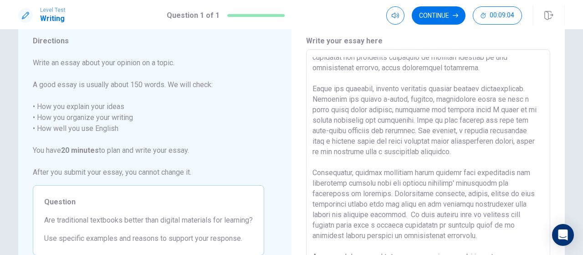
scroll to position [34, 0]
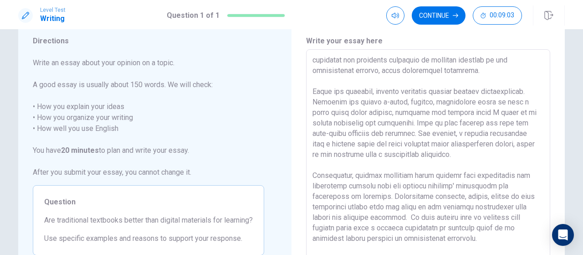
click at [376, 91] on textarea at bounding box center [428, 175] width 231 height 237
click at [374, 91] on textarea at bounding box center [428, 175] width 231 height 237
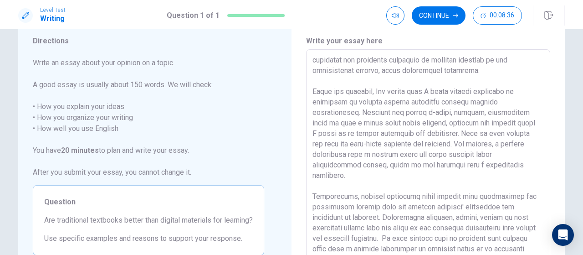
drag, startPoint x: 427, startPoint y: 103, endPoint x: 377, endPoint y: 103, distance: 50.1
click at [377, 103] on textarea at bounding box center [428, 175] width 231 height 237
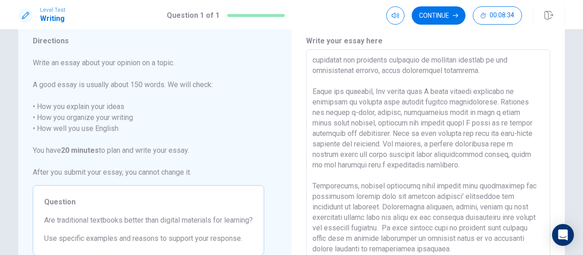
click at [377, 91] on textarea at bounding box center [428, 175] width 231 height 237
click at [491, 102] on textarea at bounding box center [428, 175] width 231 height 237
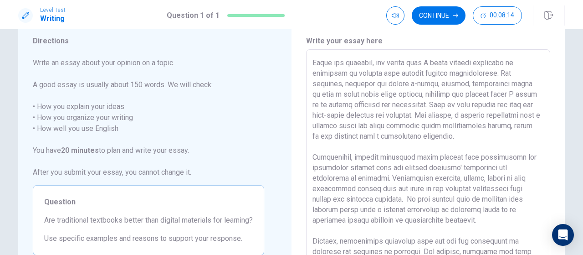
scroll to position [63, 0]
click at [491, 102] on textarea at bounding box center [428, 175] width 231 height 237
click at [501, 140] on textarea at bounding box center [428, 175] width 231 height 237
drag, startPoint x: 422, startPoint y: 115, endPoint x: 382, endPoint y: 115, distance: 40.1
click at [382, 115] on textarea at bounding box center [428, 175] width 231 height 237
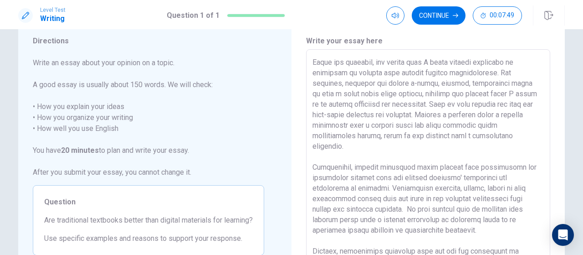
click at [467, 141] on textarea at bounding box center [428, 175] width 231 height 237
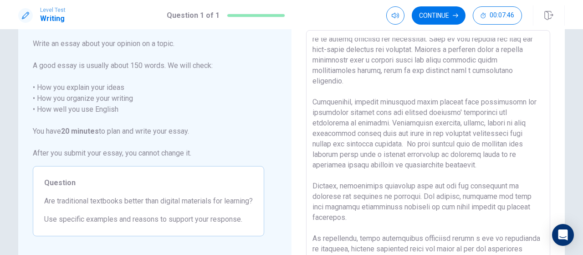
scroll to position [50, 0]
click at [405, 133] on textarea at bounding box center [428, 155] width 231 height 237
click at [490, 155] on textarea at bounding box center [428, 155] width 231 height 237
click at [422, 153] on textarea at bounding box center [428, 155] width 231 height 237
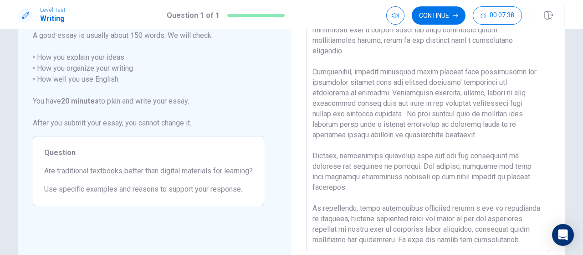
scroll to position [90, 0]
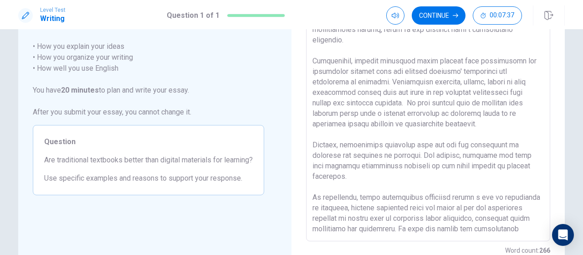
click at [385, 168] on textarea at bounding box center [428, 115] width 231 height 237
click at [334, 145] on textarea at bounding box center [428, 115] width 231 height 237
click at [337, 145] on textarea at bounding box center [428, 115] width 231 height 237
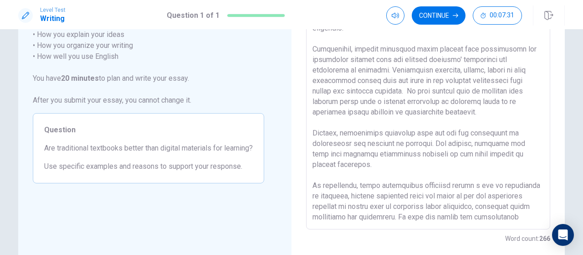
scroll to position [103, 0]
click at [416, 157] on textarea at bounding box center [428, 103] width 231 height 237
click at [418, 154] on textarea at bounding box center [428, 103] width 231 height 237
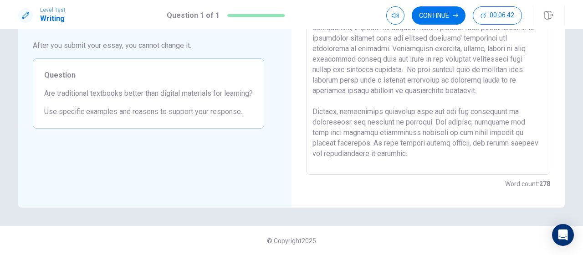
scroll to position [73, 0]
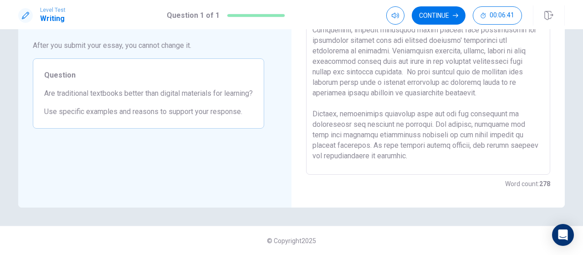
click at [325, 103] on textarea at bounding box center [428, 48] width 231 height 237
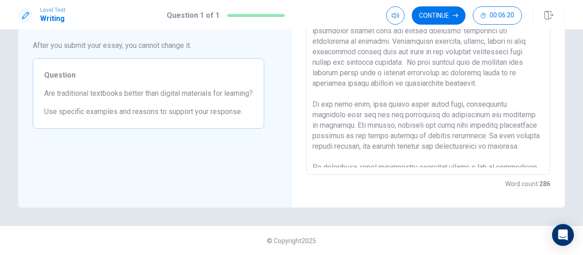
scroll to position [85, 0]
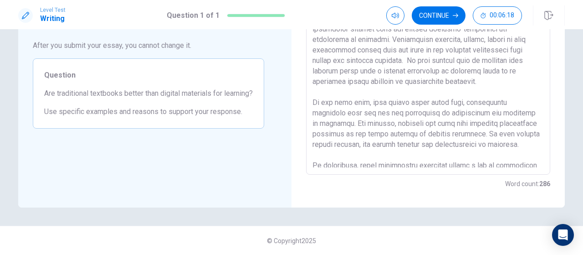
click at [469, 93] on textarea at bounding box center [428, 48] width 231 height 237
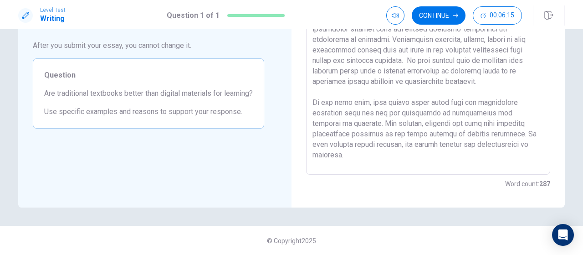
scroll to position [119, 0]
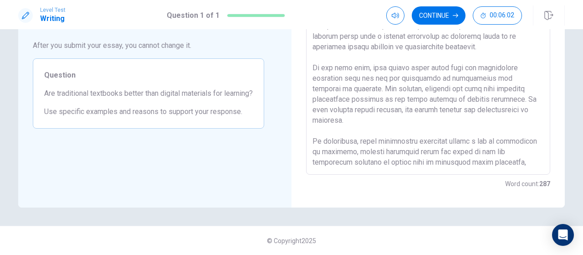
click at [419, 152] on textarea at bounding box center [428, 48] width 231 height 237
click at [414, 164] on textarea at bounding box center [428, 48] width 231 height 237
click at [534, 160] on textarea at bounding box center [428, 48] width 231 height 237
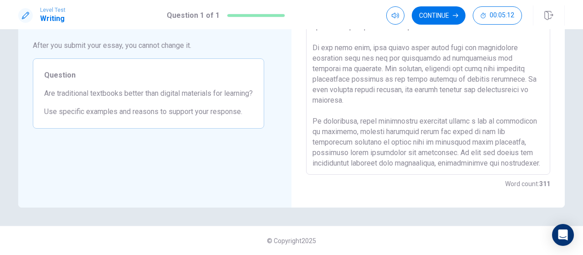
scroll to position [150, 0]
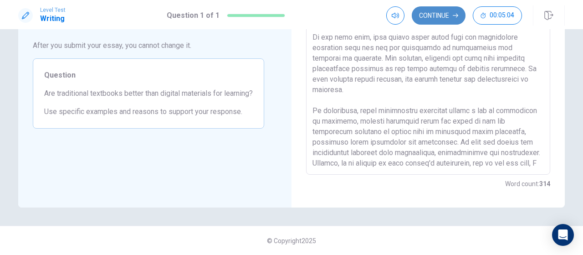
click at [437, 15] on button "Continue" at bounding box center [439, 15] width 54 height 18
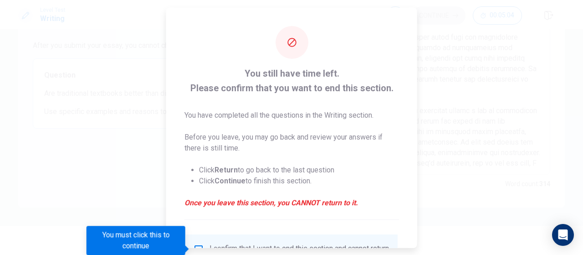
scroll to position [85, 0]
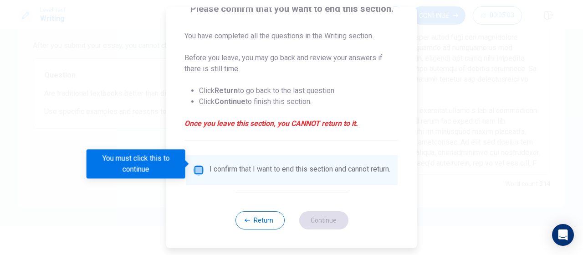
click at [195, 165] on input "You must click this to continue" at bounding box center [198, 169] width 11 height 11
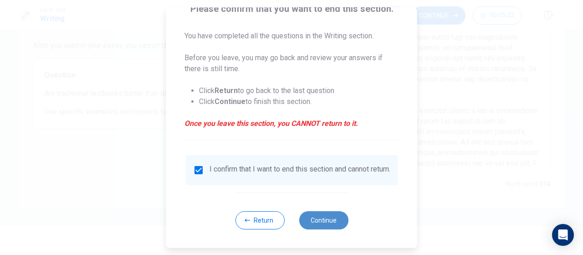
click at [312, 218] on button "Continue" at bounding box center [323, 220] width 49 height 18
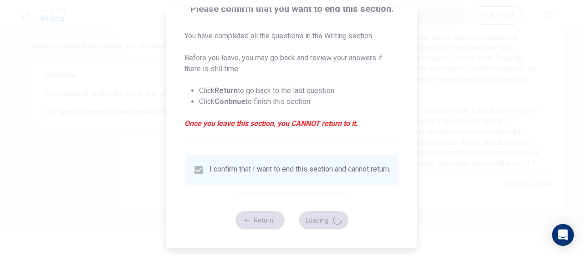
scroll to position [77, 0]
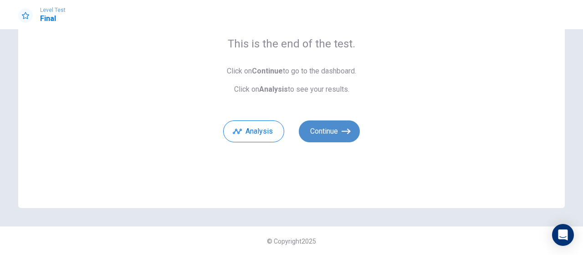
click at [331, 130] on button "Continue" at bounding box center [329, 131] width 61 height 22
